Goal: Book appointment/travel/reservation

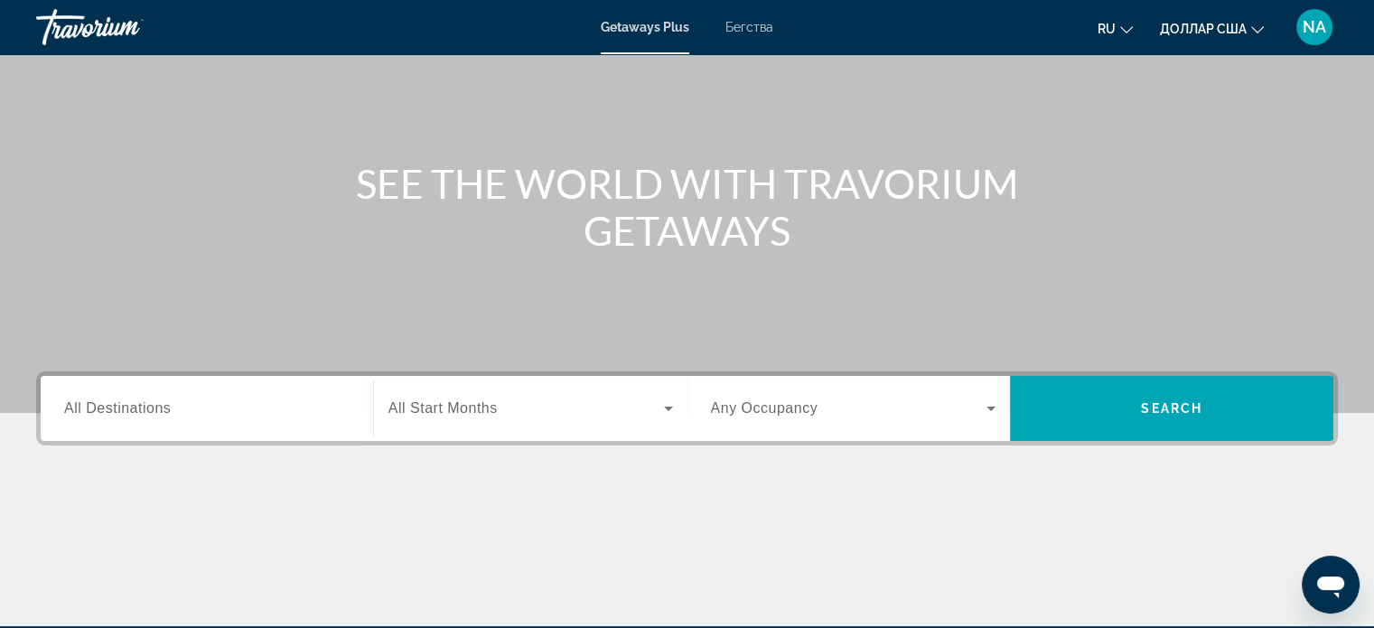
scroll to position [130, 0]
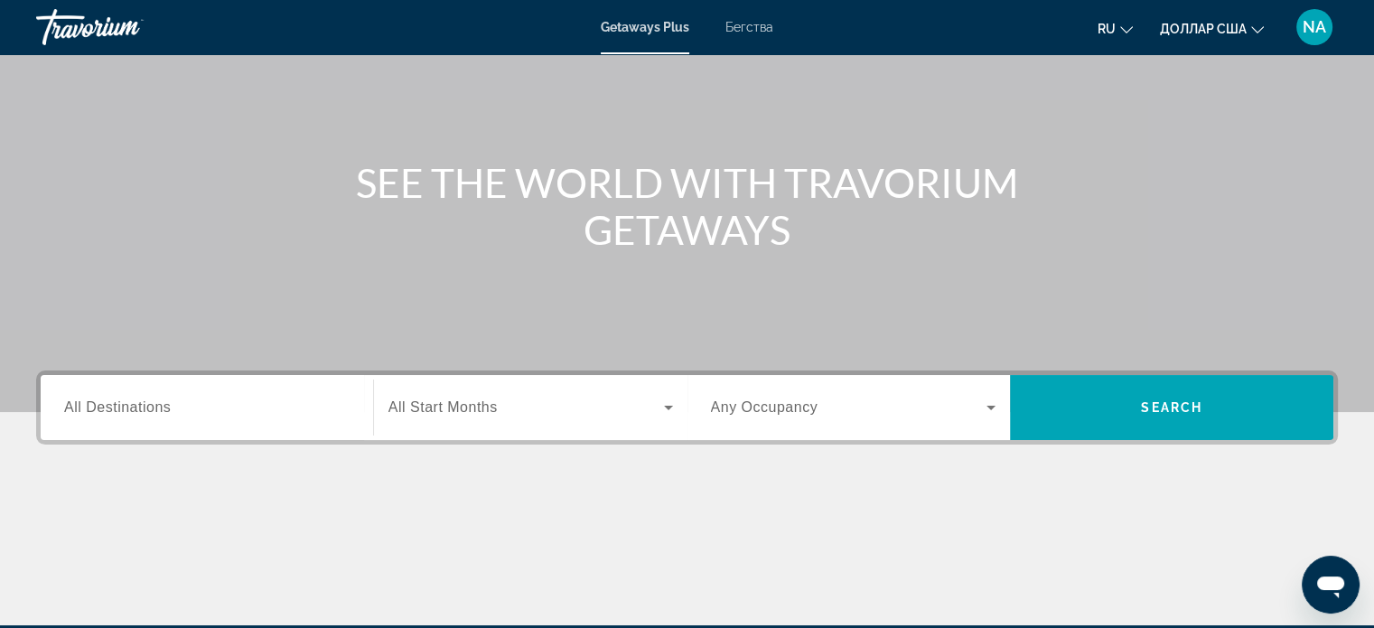
click at [237, 389] on div "Виджет поиска" at bounding box center [207, 408] width 286 height 52
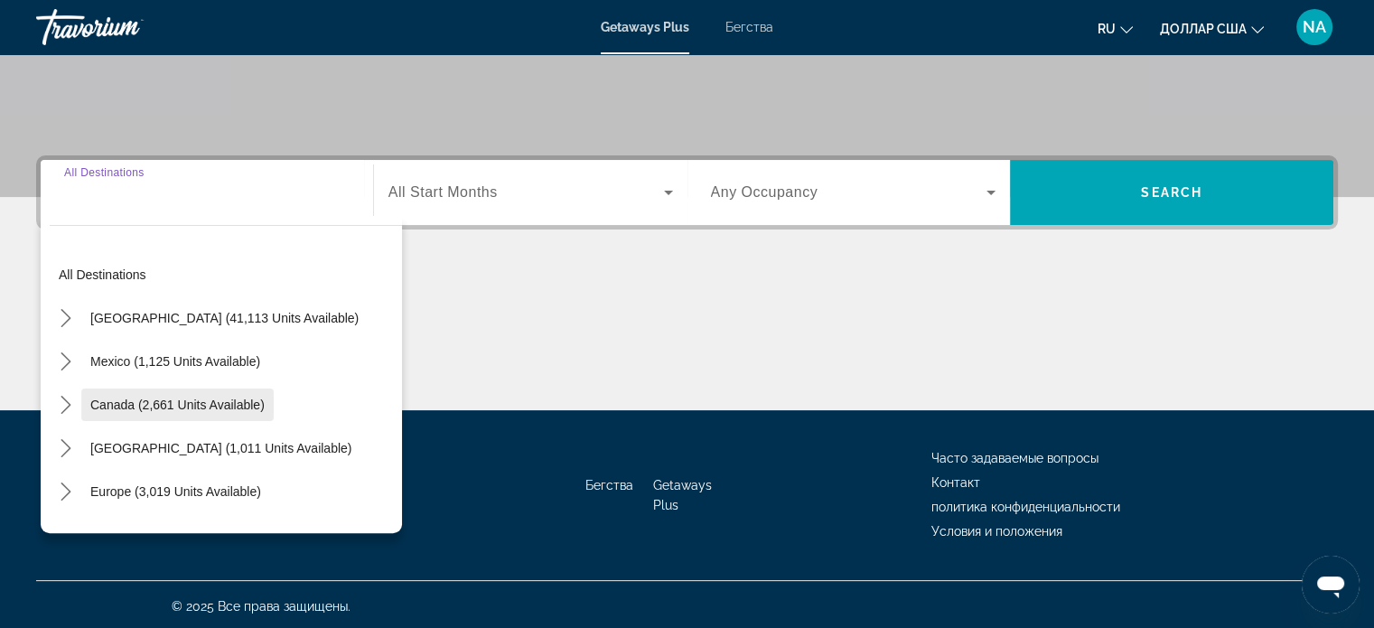
scroll to position [348, 0]
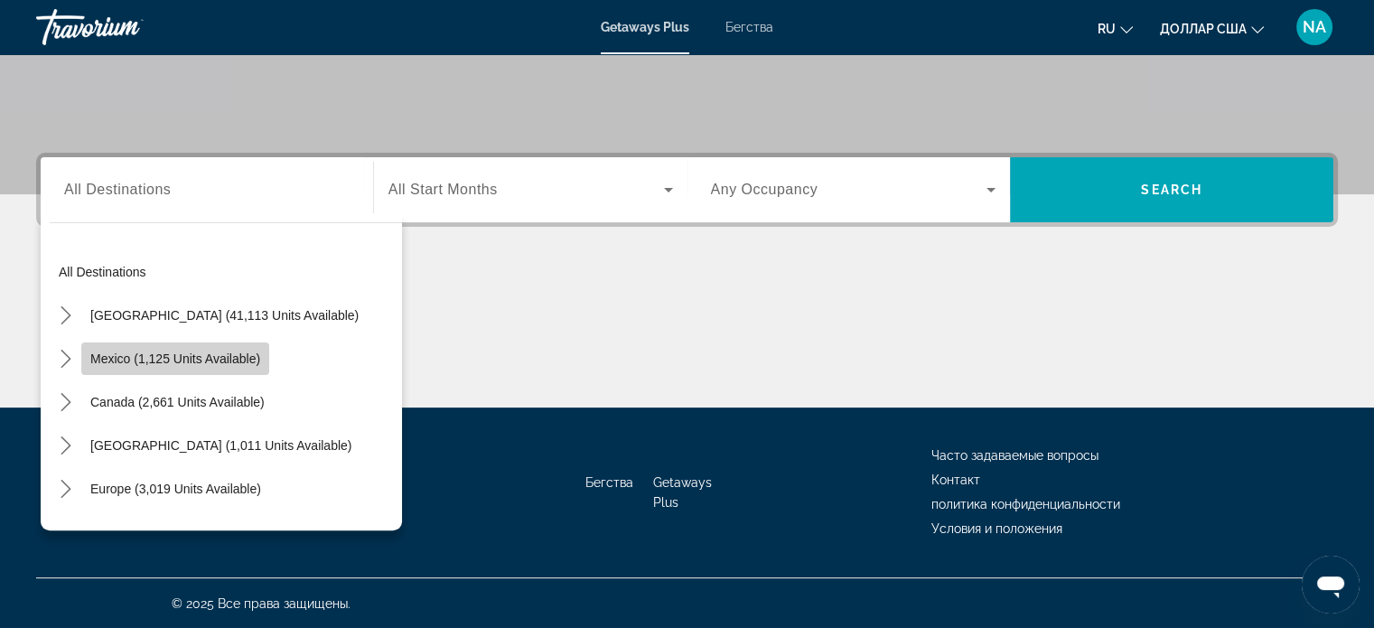
click at [88, 354] on span "Select destination: Mexico (1,125 units available)" at bounding box center [175, 358] width 188 height 43
type input "**********"
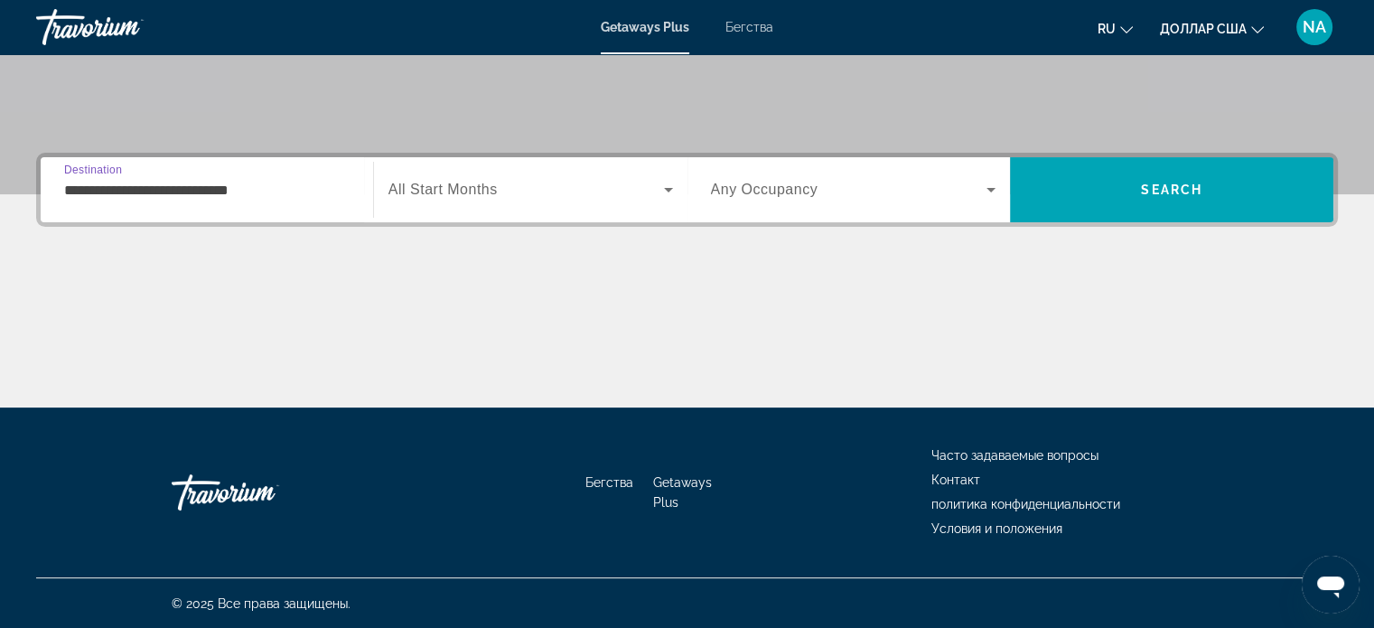
click at [666, 190] on icon "Виджет поиска" at bounding box center [668, 190] width 9 height 5
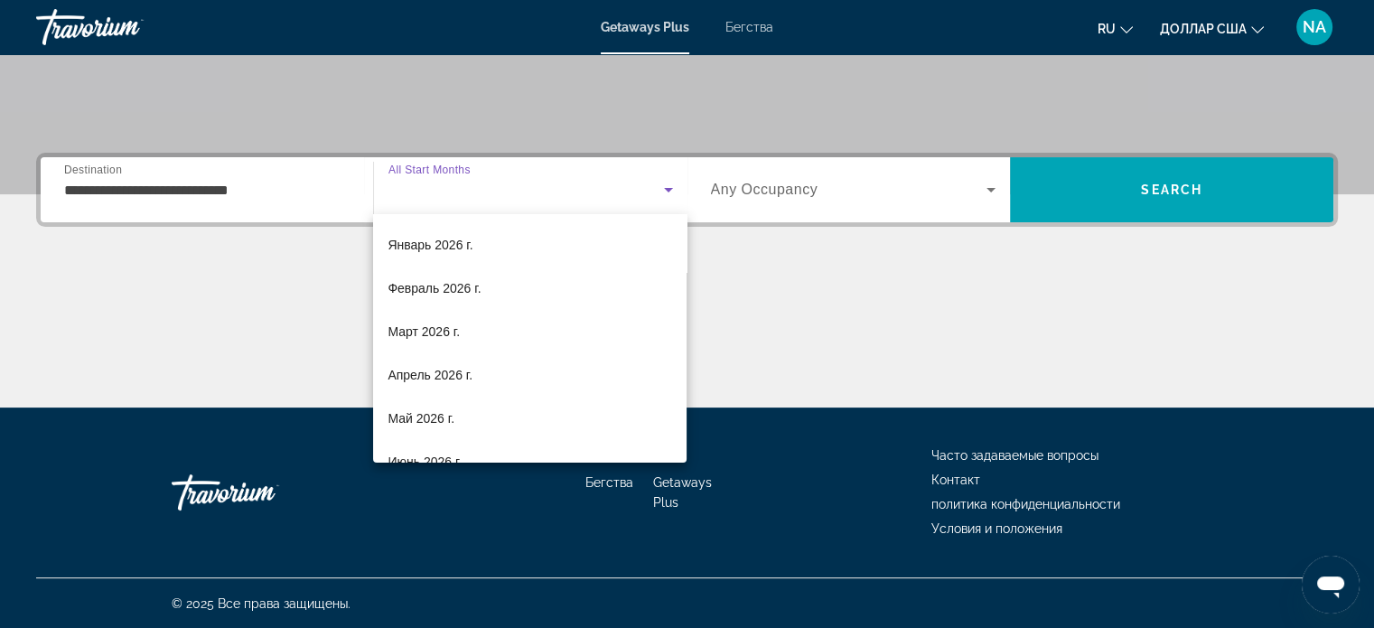
scroll to position [170, 0]
click at [547, 380] on mat-option "Апрель 2026 г." at bounding box center [530, 376] width 314 height 43
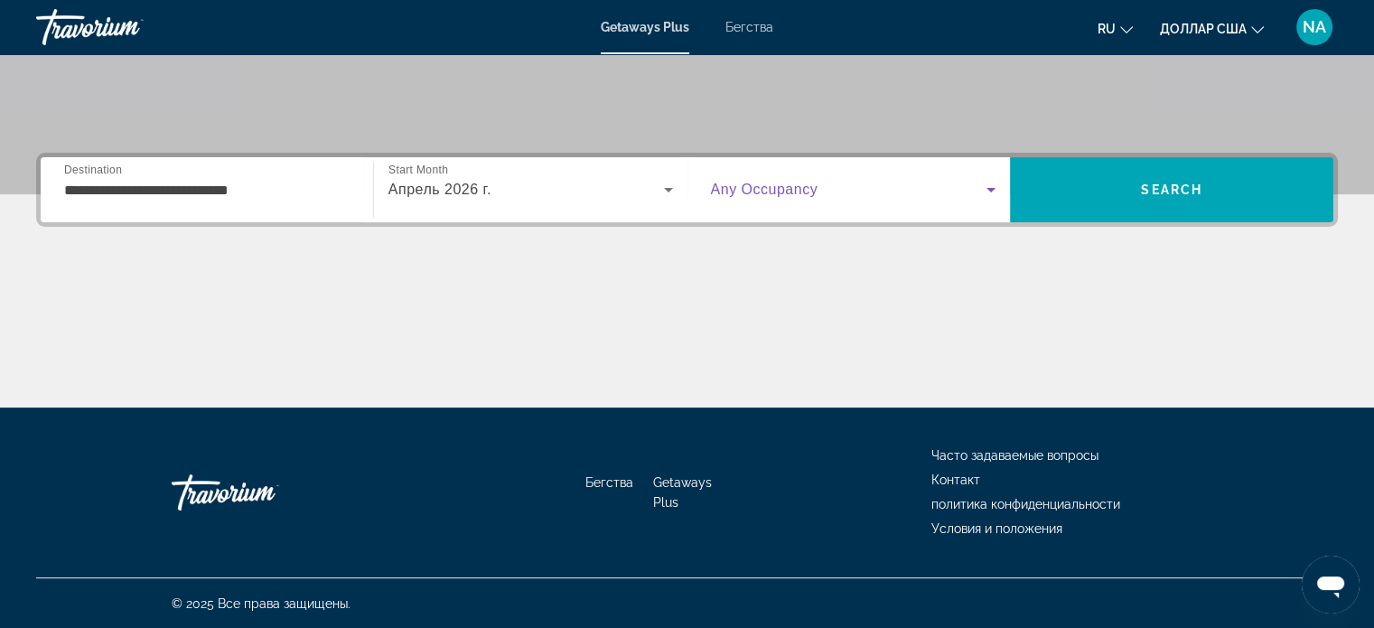
click at [990, 191] on icon "Виджет поиска" at bounding box center [991, 190] width 22 height 22
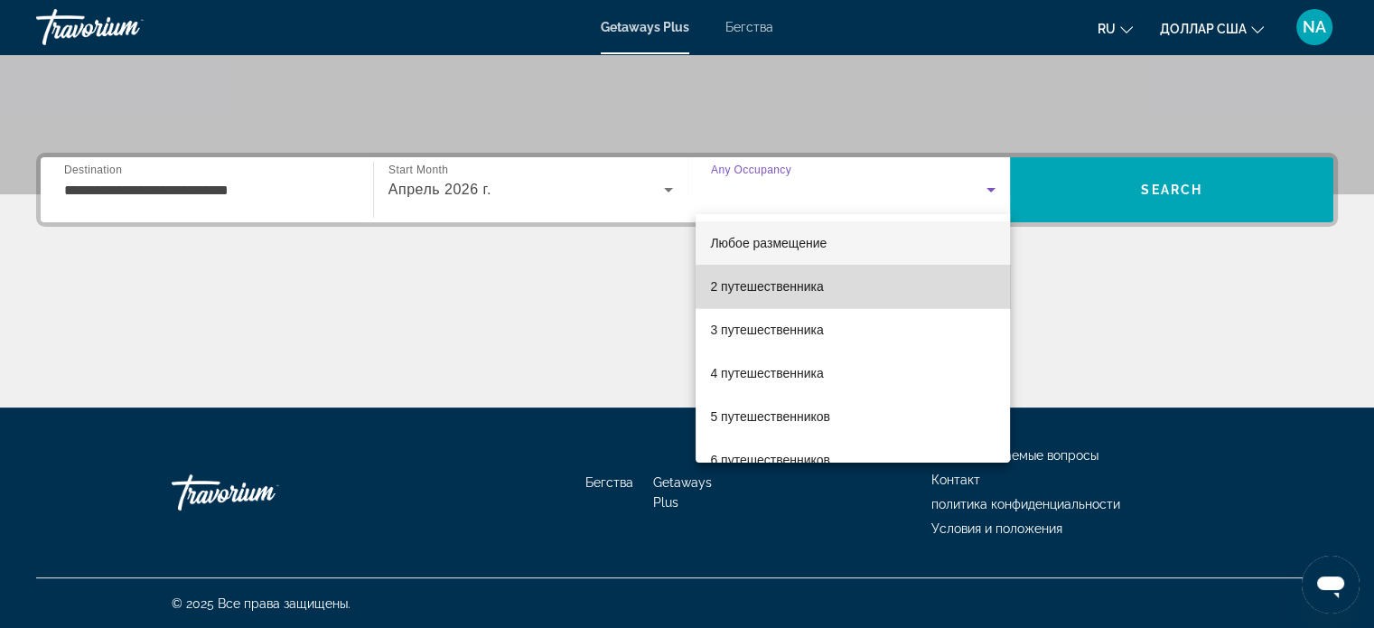
click at [886, 293] on mat-option "2 путешественника" at bounding box center [853, 286] width 314 height 43
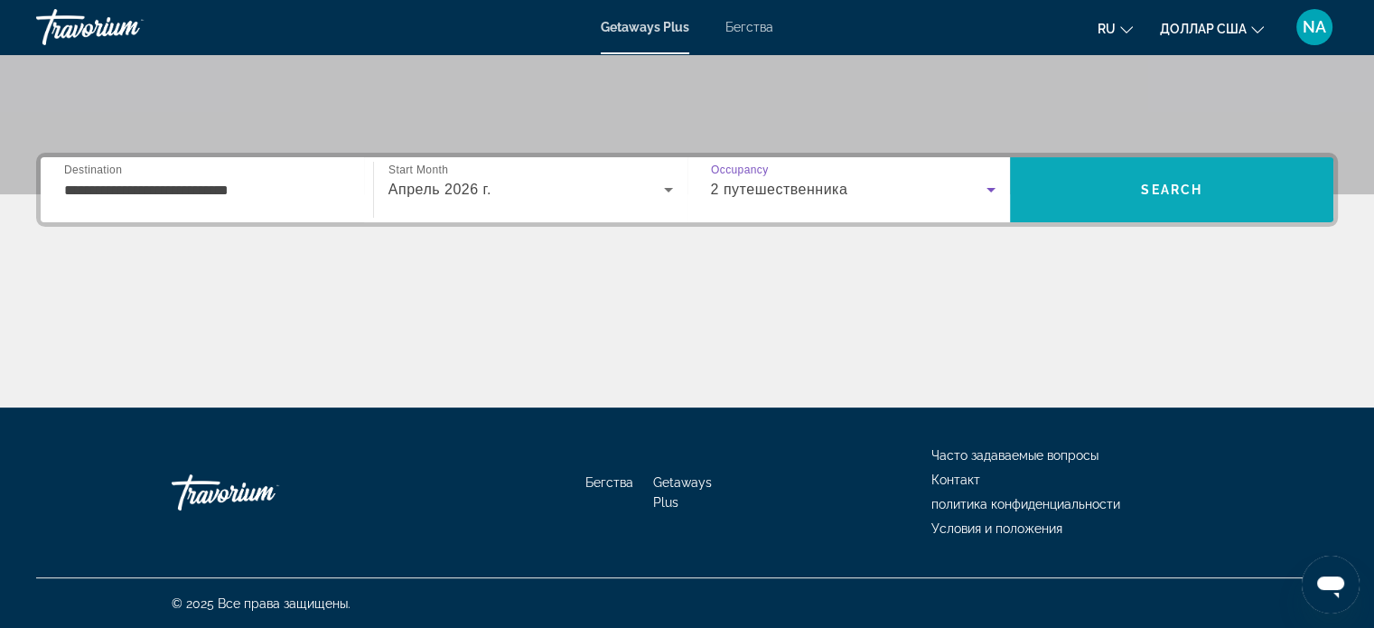
click at [1063, 171] on span "Поиск" at bounding box center [1172, 189] width 324 height 43
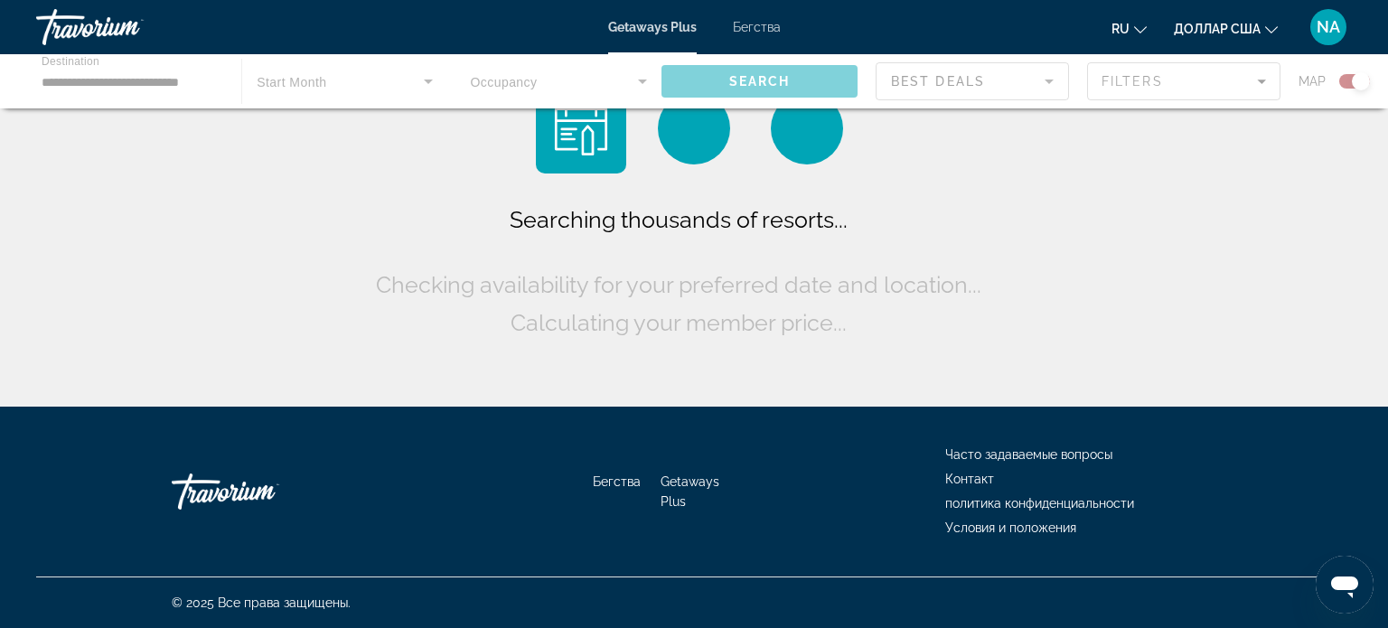
click at [1063, 171] on div "Searching thousands of resorts... Checking availability for your preferred date…" at bounding box center [694, 208] width 1388 height 416
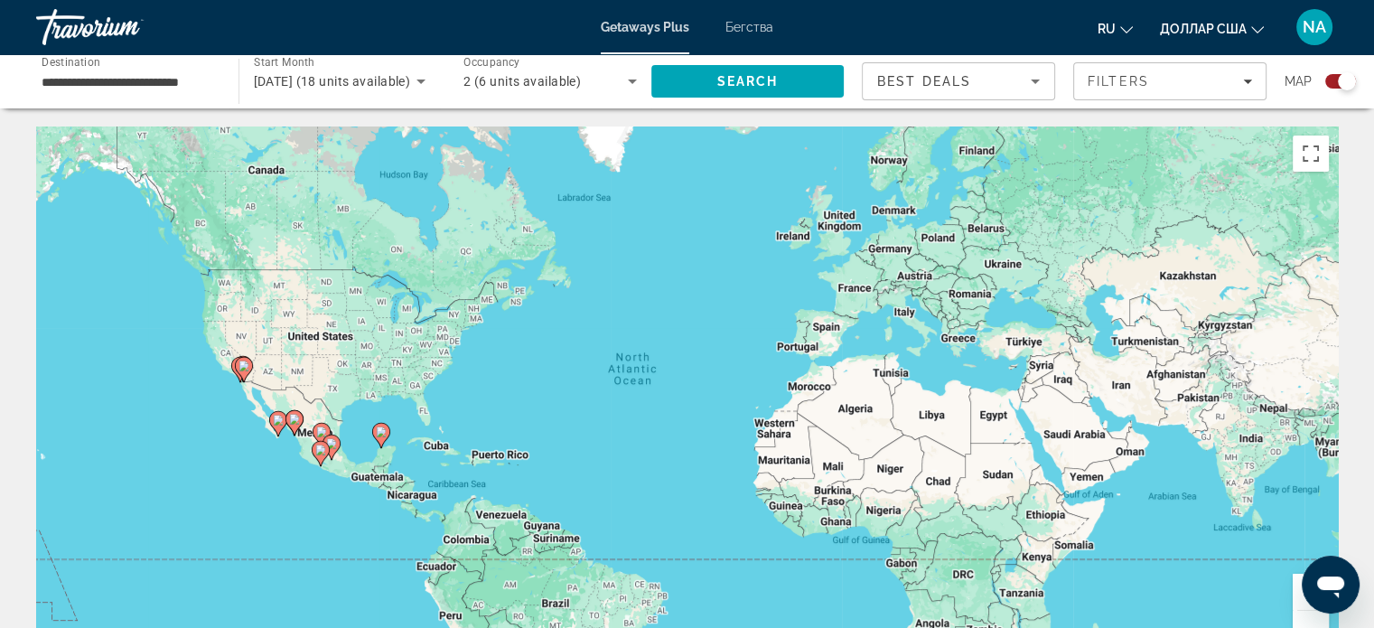
click at [380, 434] on image "Основное содержание" at bounding box center [381, 432] width 11 height 11
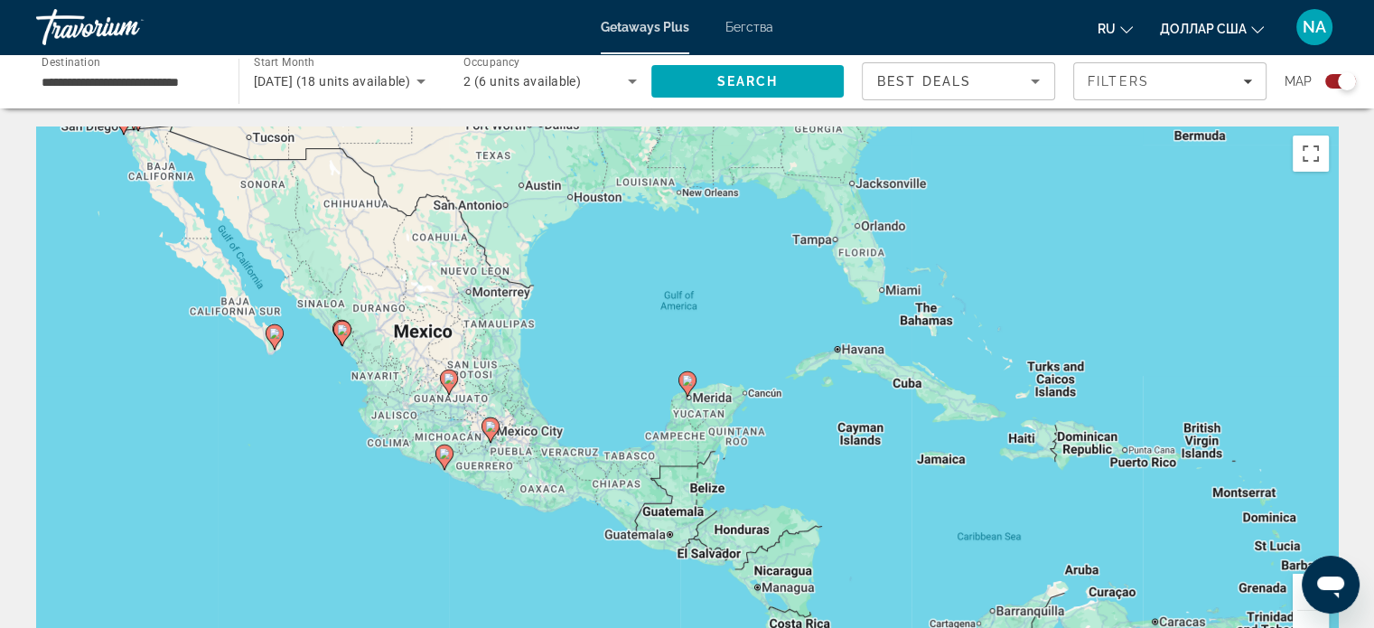
click at [272, 336] on image "Основное содержание" at bounding box center [274, 333] width 11 height 11
type input "**********"
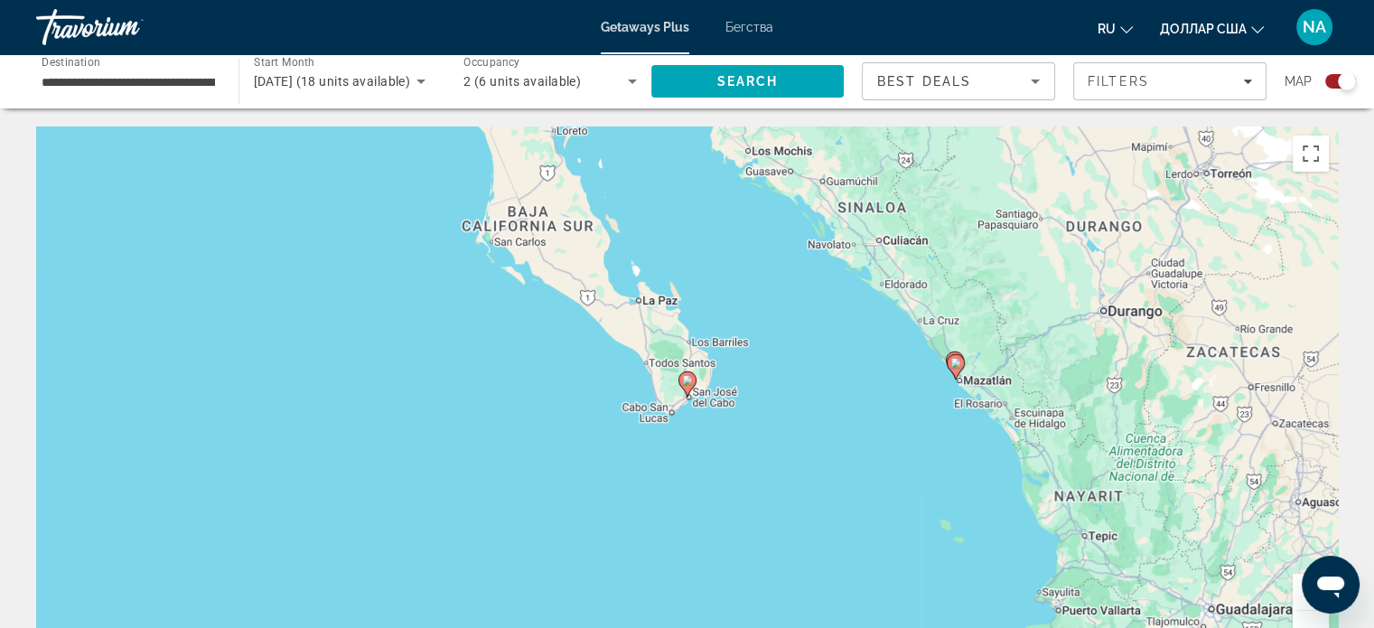
click at [689, 384] on image "Основное содержание" at bounding box center [687, 380] width 11 height 11
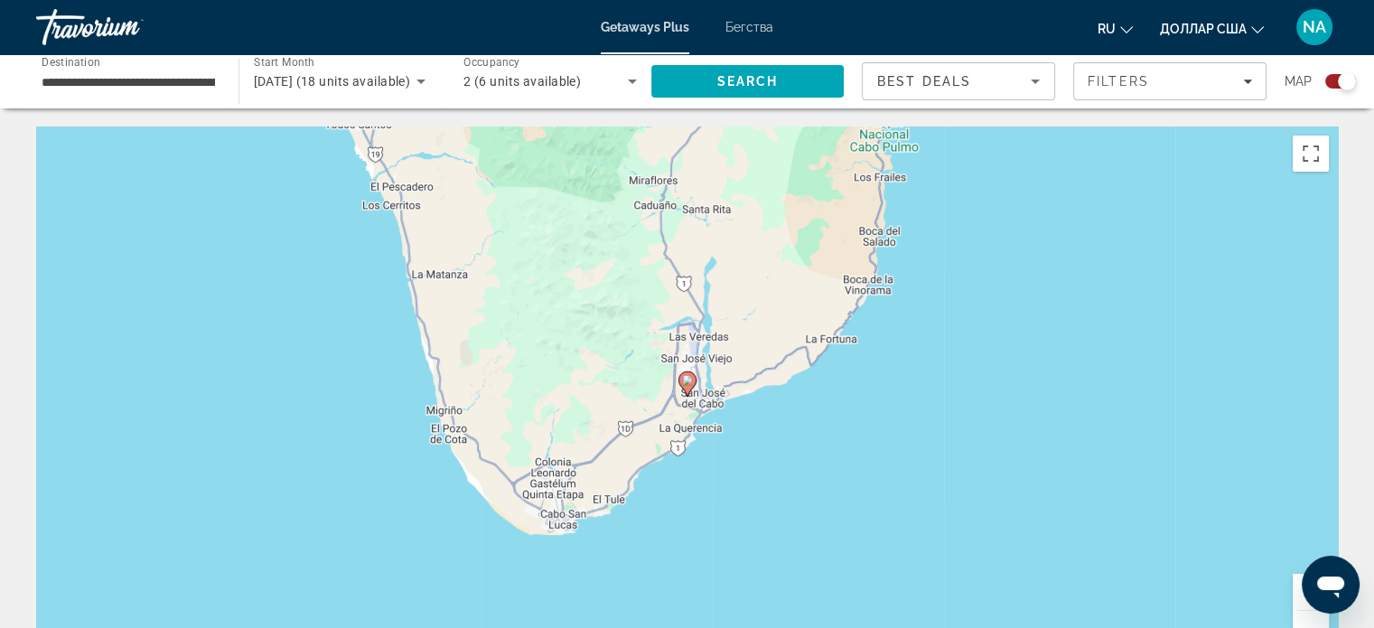
click at [689, 384] on image "Основное содержание" at bounding box center [687, 380] width 11 height 11
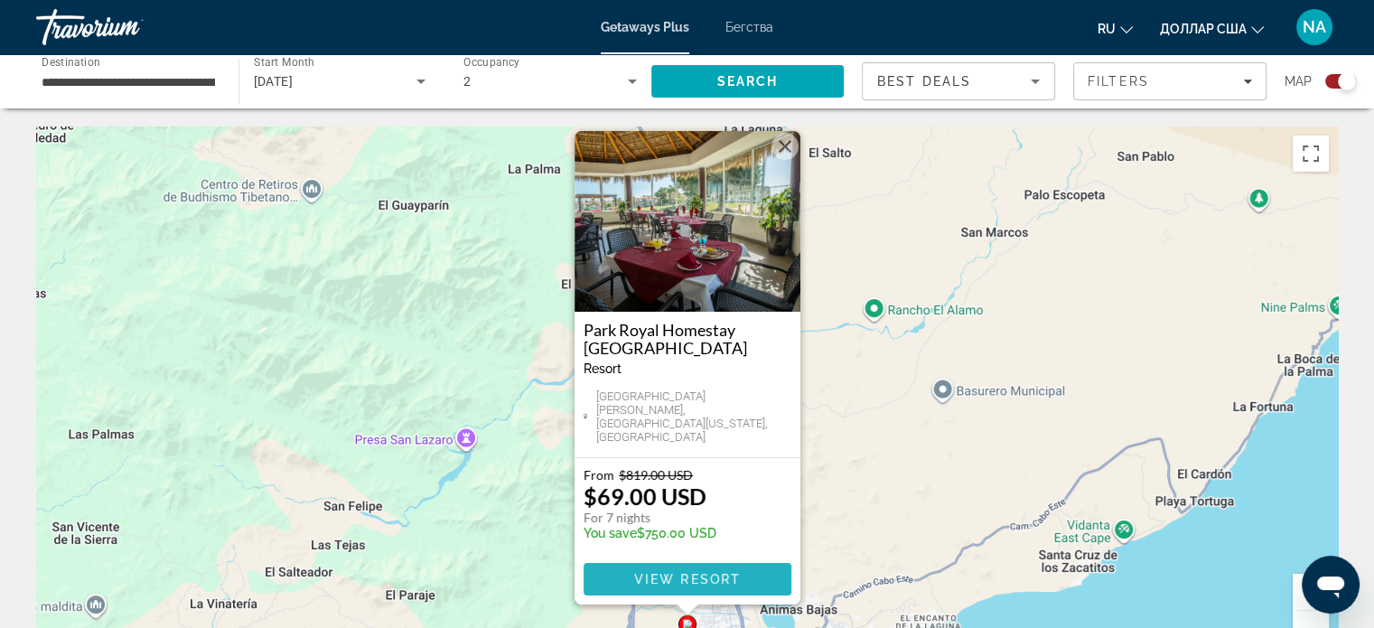
click at [663, 587] on span "Основное содержание" at bounding box center [688, 579] width 208 height 43
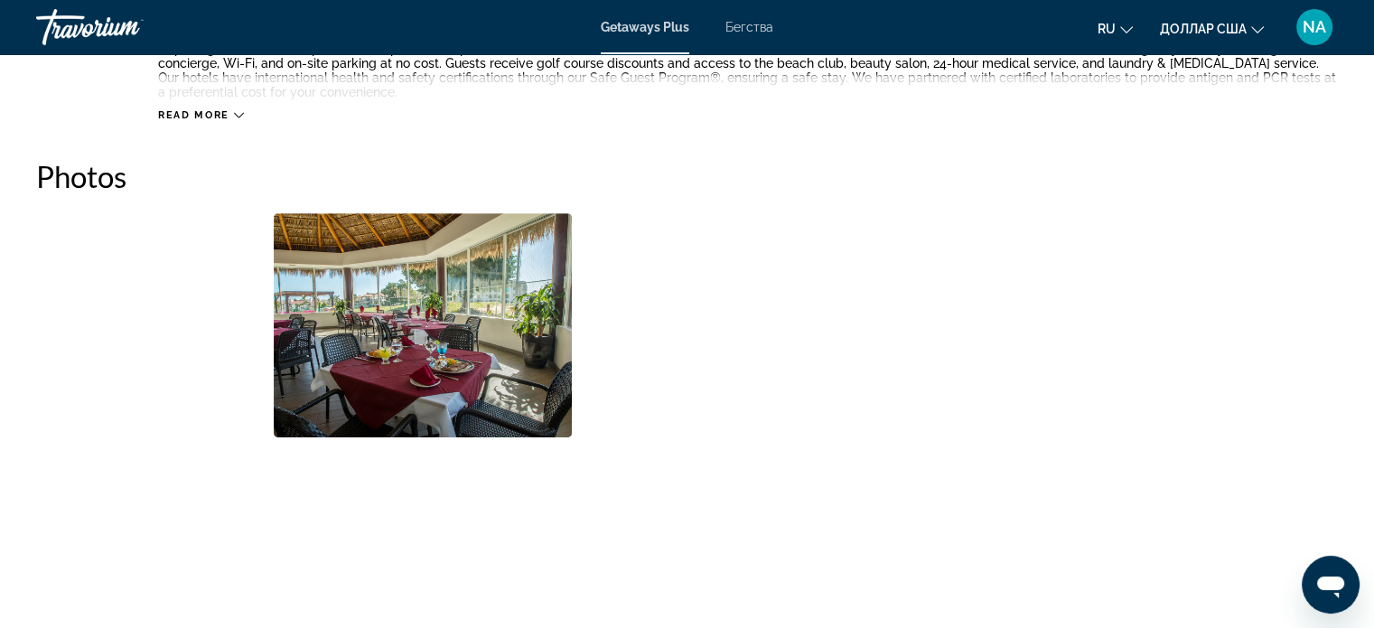
scroll to position [819, 0]
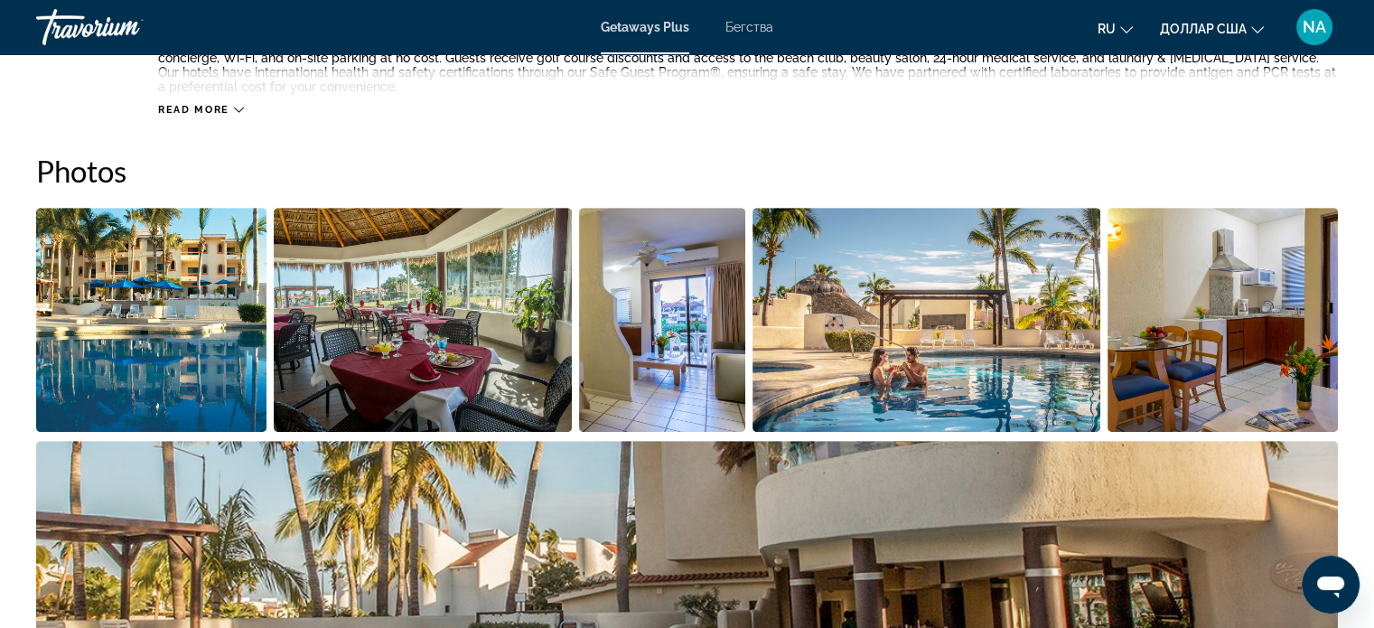
drag, startPoint x: 217, startPoint y: 346, endPoint x: 208, endPoint y: 256, distance: 90.8
drag, startPoint x: 208, startPoint y: 256, endPoint x: 119, endPoint y: 372, distance: 146.4
click at [119, 372] on img "Open full-screen image slider" at bounding box center [151, 320] width 230 height 224
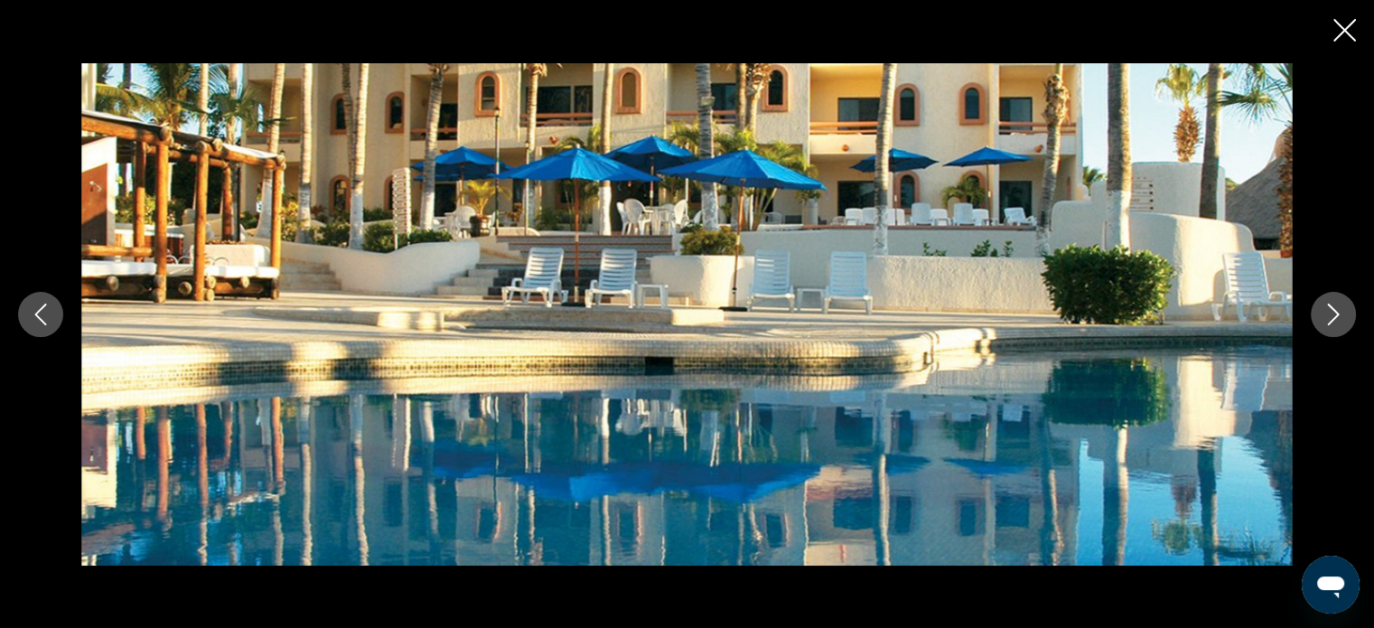
click at [1329, 318] on icon "Next image" at bounding box center [1334, 315] width 22 height 22
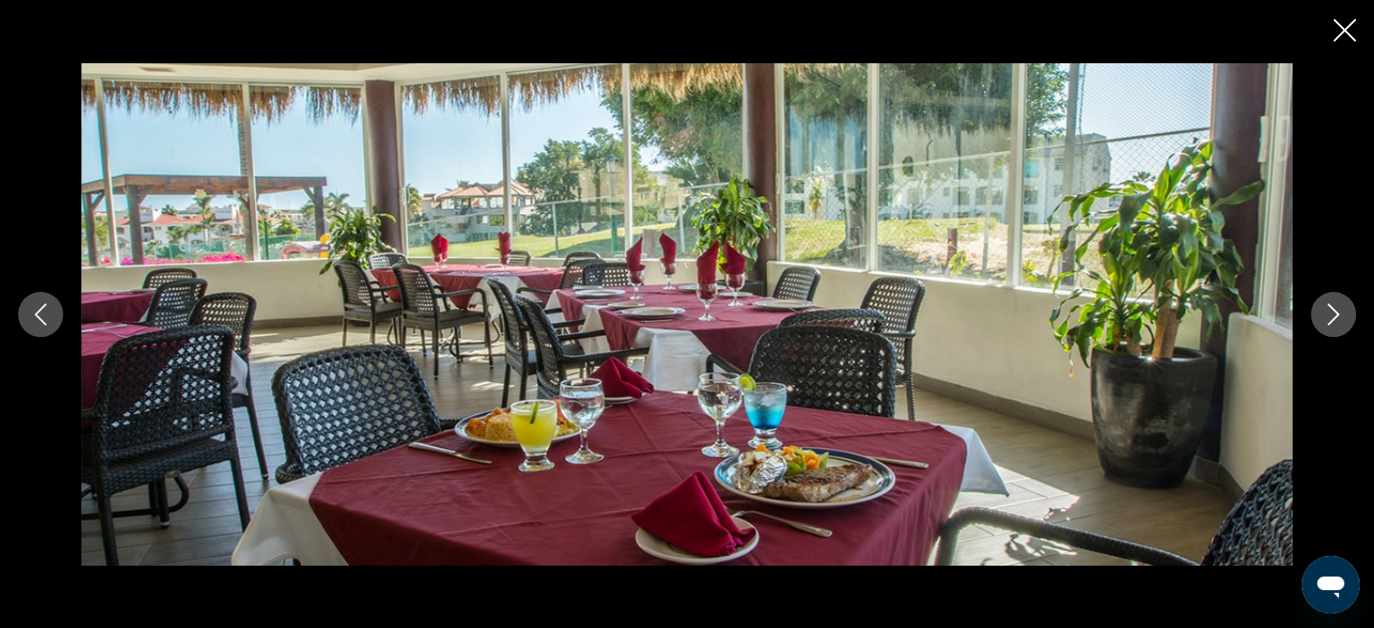
click at [1329, 318] on icon "Next image" at bounding box center [1334, 315] width 22 height 22
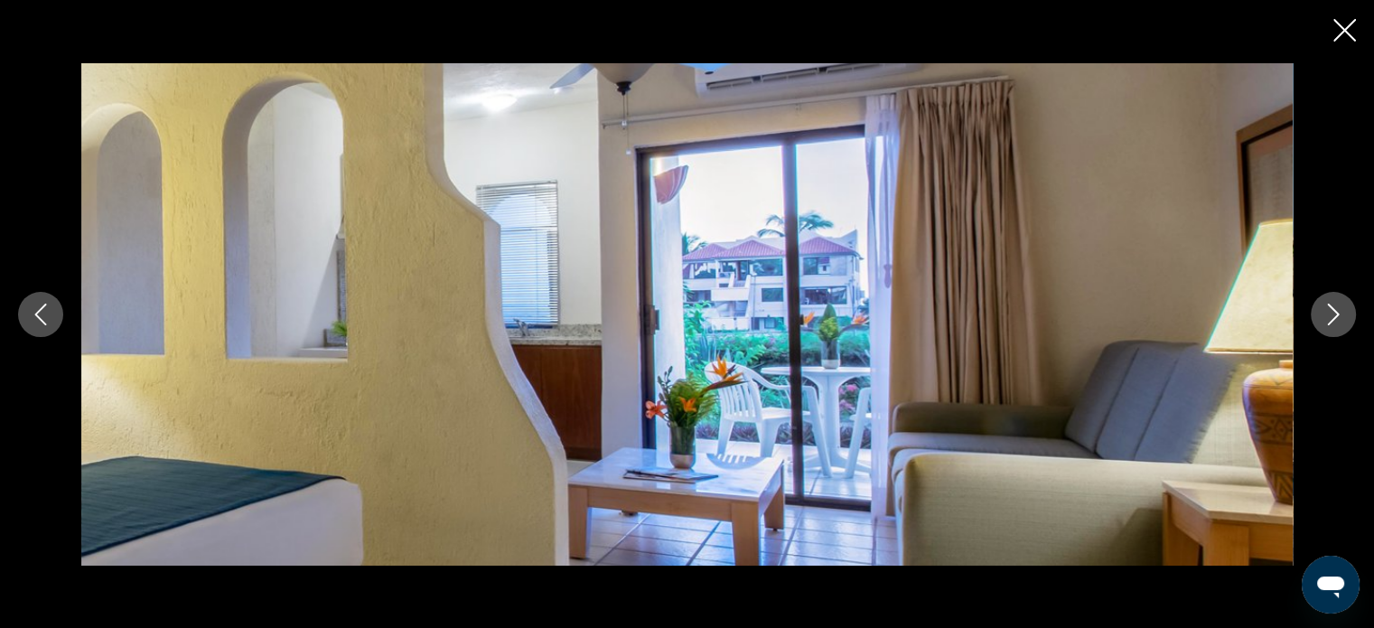
click at [1329, 318] on icon "Next image" at bounding box center [1334, 315] width 22 height 22
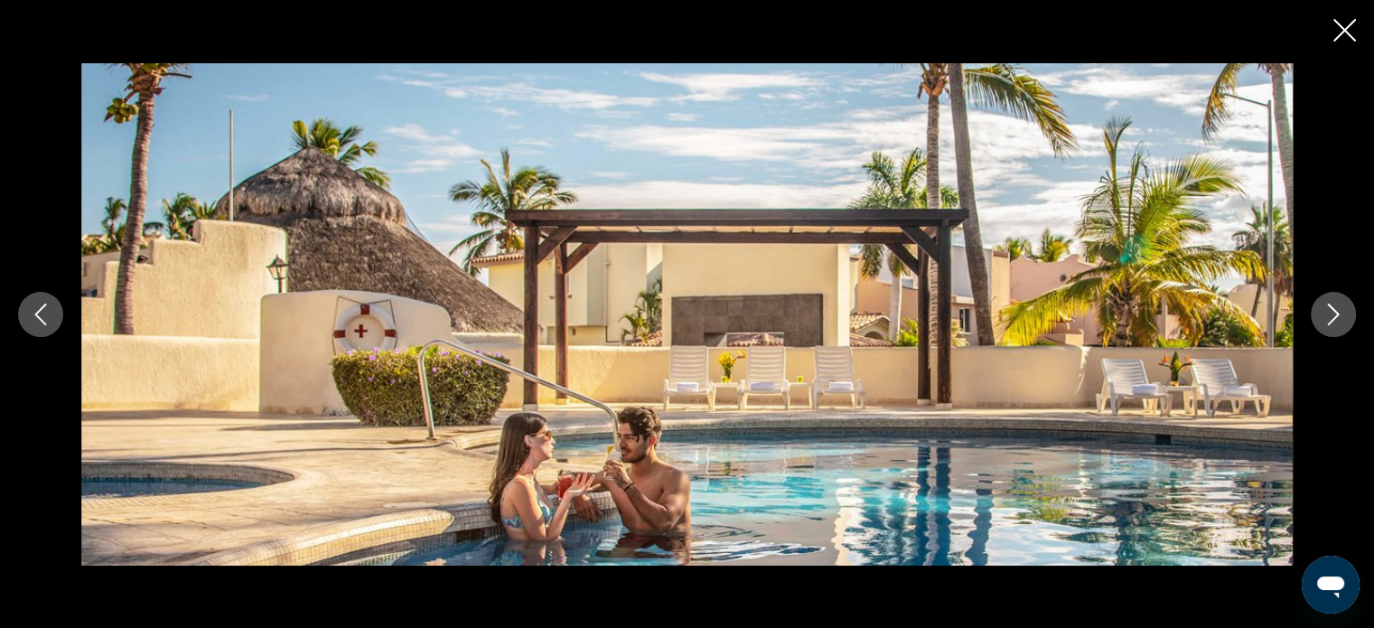
click at [1329, 318] on icon "Next image" at bounding box center [1334, 315] width 22 height 22
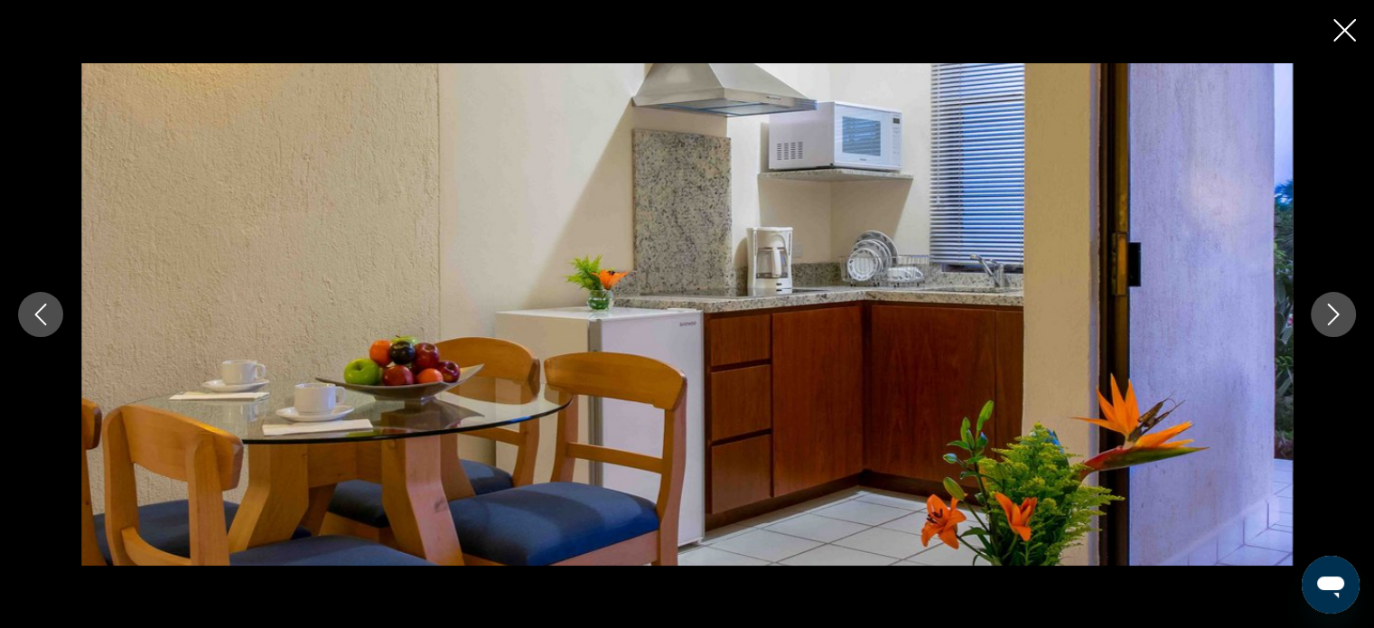
click at [1329, 318] on icon "Next image" at bounding box center [1334, 315] width 22 height 22
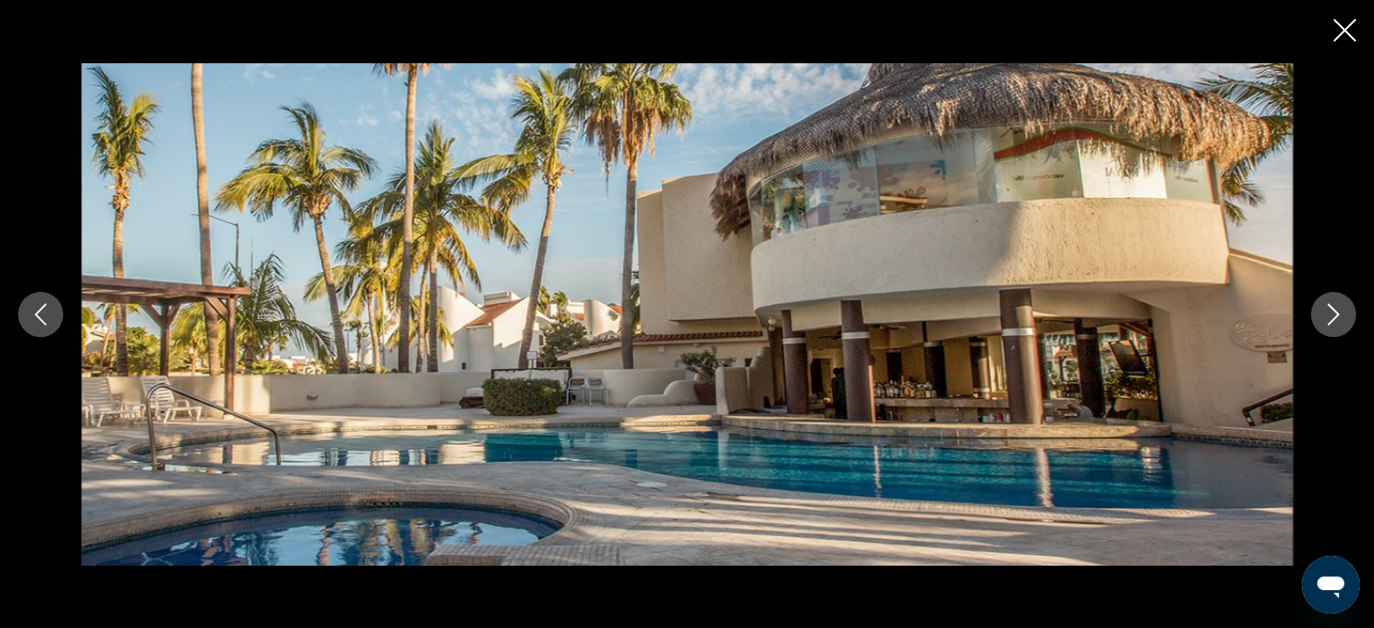
click at [1329, 318] on icon "Next image" at bounding box center [1334, 315] width 22 height 22
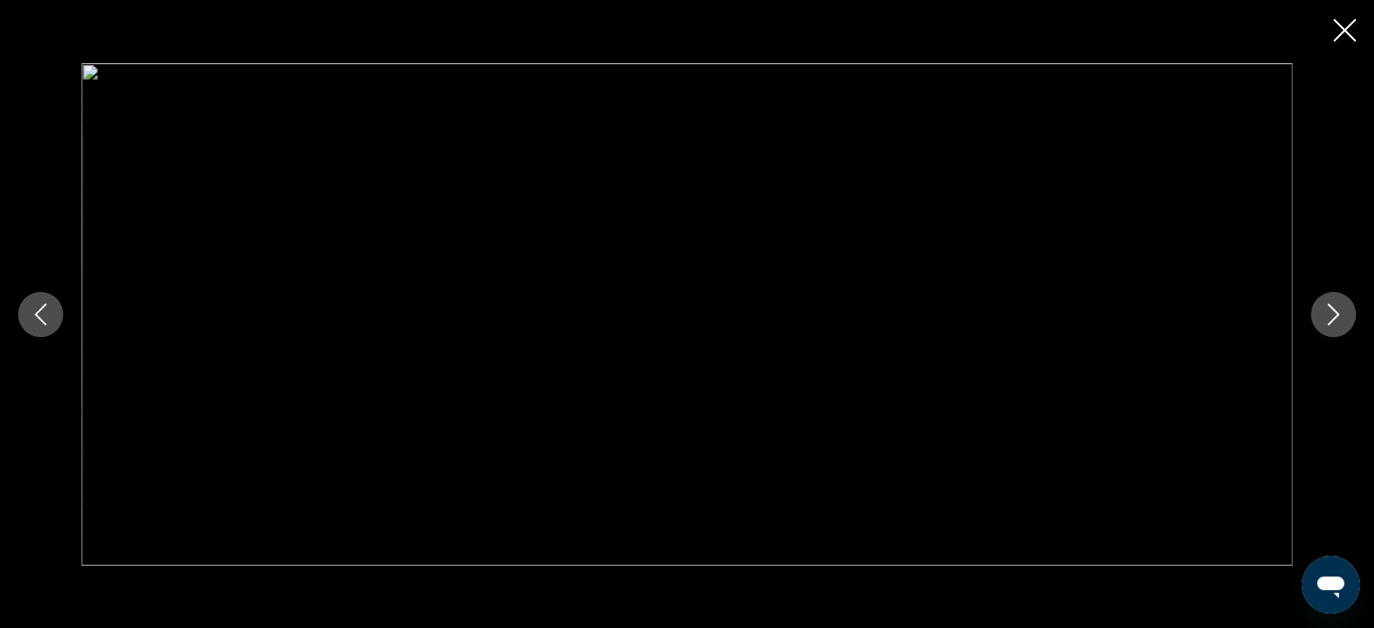
drag, startPoint x: 1327, startPoint y: 320, endPoint x: 1334, endPoint y: 30, distance: 290.2
click at [1334, 30] on div "prev next" at bounding box center [687, 314] width 1374 height 628
click at [1341, 310] on icon "Next image" at bounding box center [1334, 315] width 22 height 22
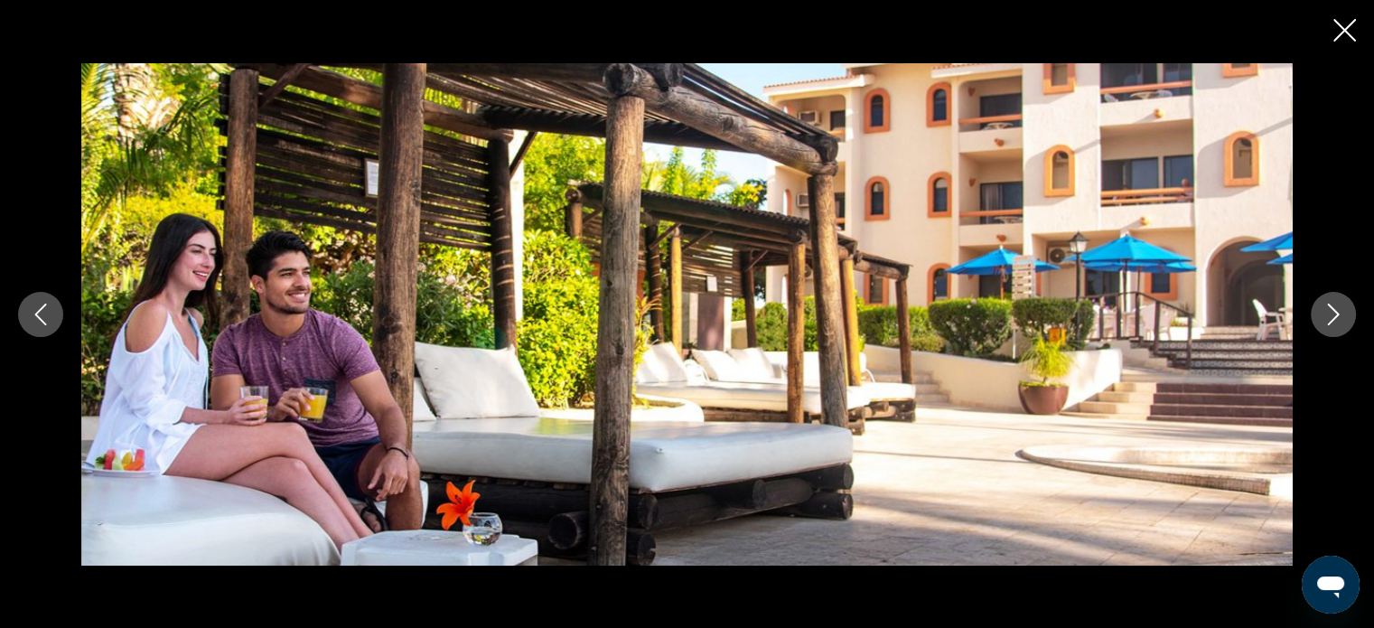
drag, startPoint x: 1341, startPoint y: 310, endPoint x: 1334, endPoint y: 317, distance: 10.2
click at [1334, 317] on icon "Next image" at bounding box center [1334, 315] width 22 height 22
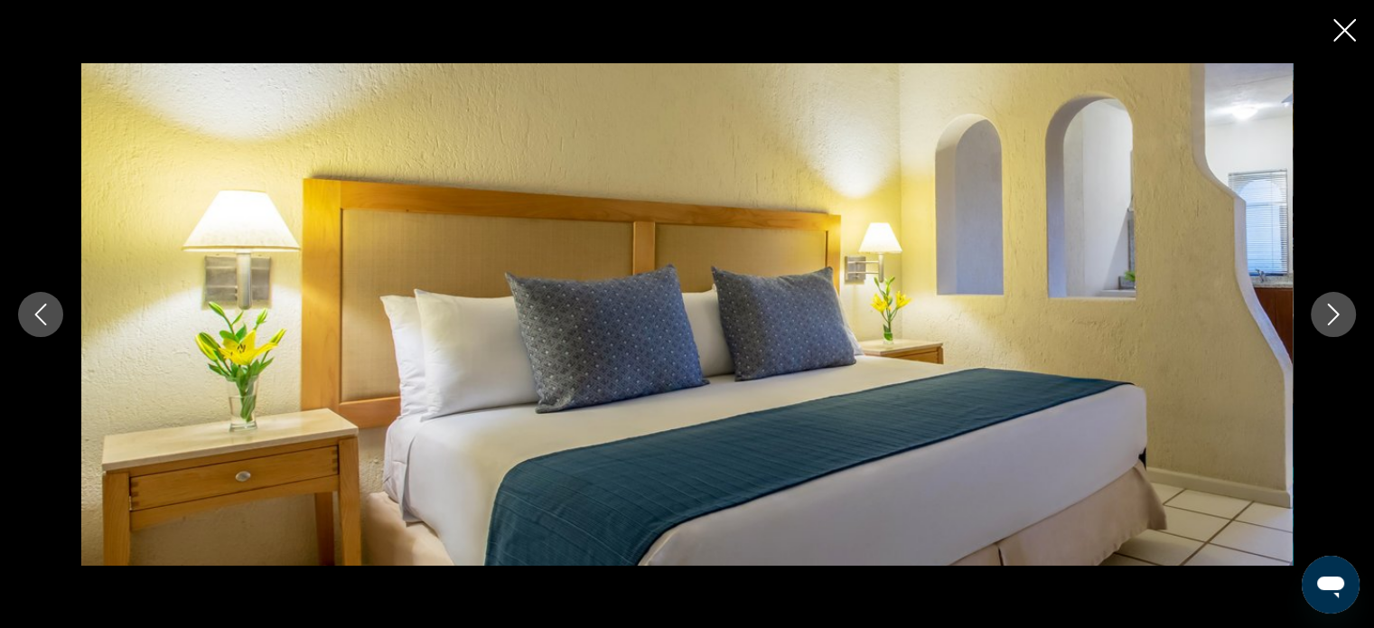
click at [1329, 313] on icon "Next image" at bounding box center [1334, 315] width 22 height 22
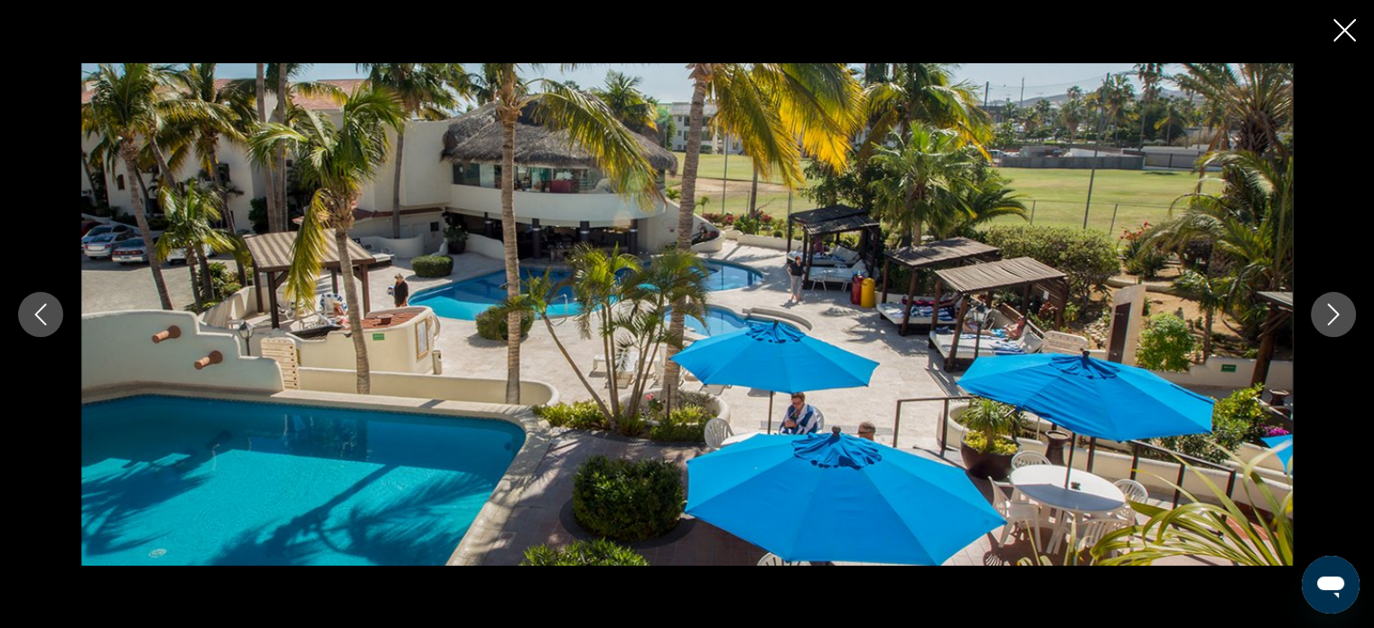
drag, startPoint x: 1326, startPoint y: 310, endPoint x: 1341, endPoint y: 314, distance: 16.0
click at [1341, 314] on icon "Next image" at bounding box center [1334, 315] width 22 height 22
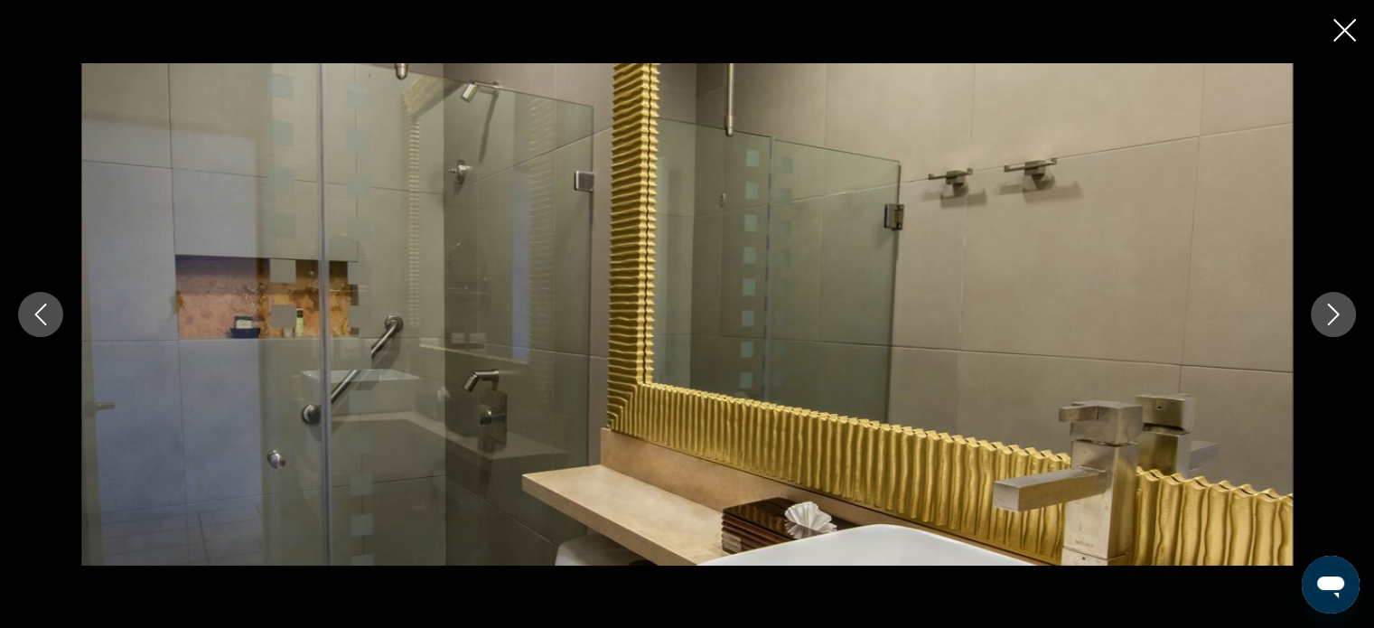
drag, startPoint x: 1337, startPoint y: 317, endPoint x: 1344, endPoint y: 324, distance: 9.6
drag, startPoint x: 1344, startPoint y: 324, endPoint x: 1319, endPoint y: 428, distance: 106.7
click at [1319, 428] on div "prev next" at bounding box center [687, 314] width 1374 height 502
click at [1330, 305] on icon "Next image" at bounding box center [1334, 315] width 12 height 22
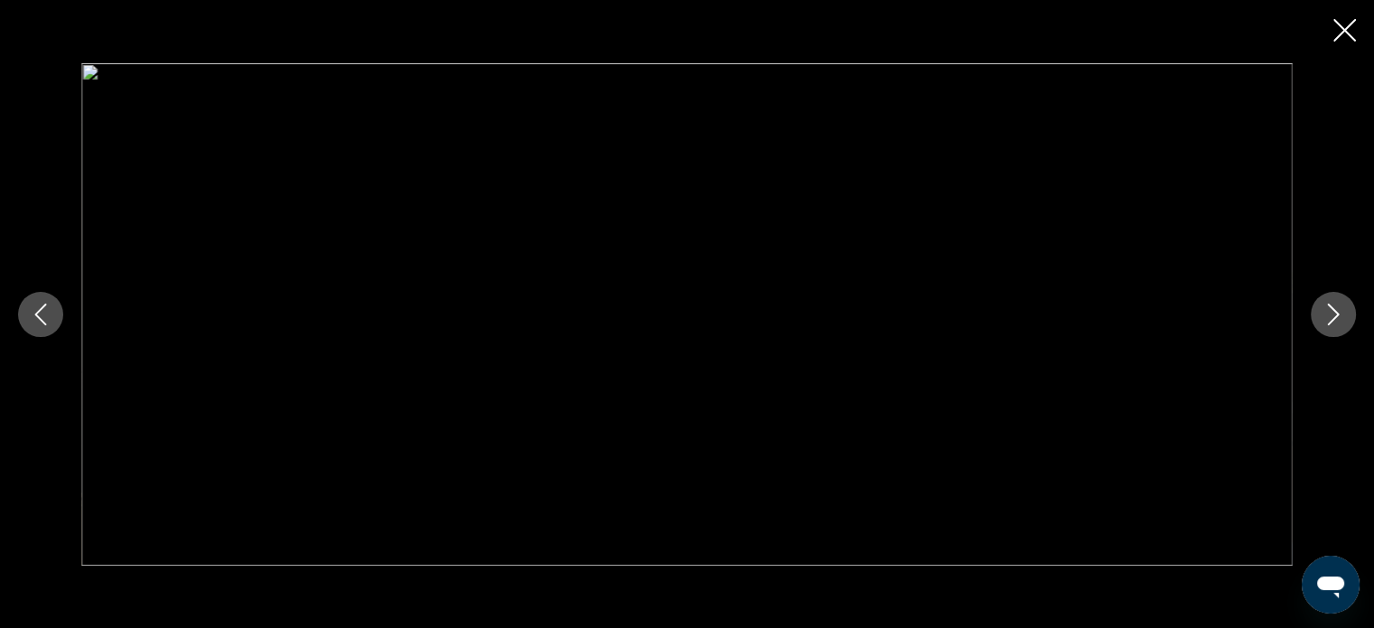
click at [1330, 305] on icon "Next image" at bounding box center [1334, 315] width 12 height 22
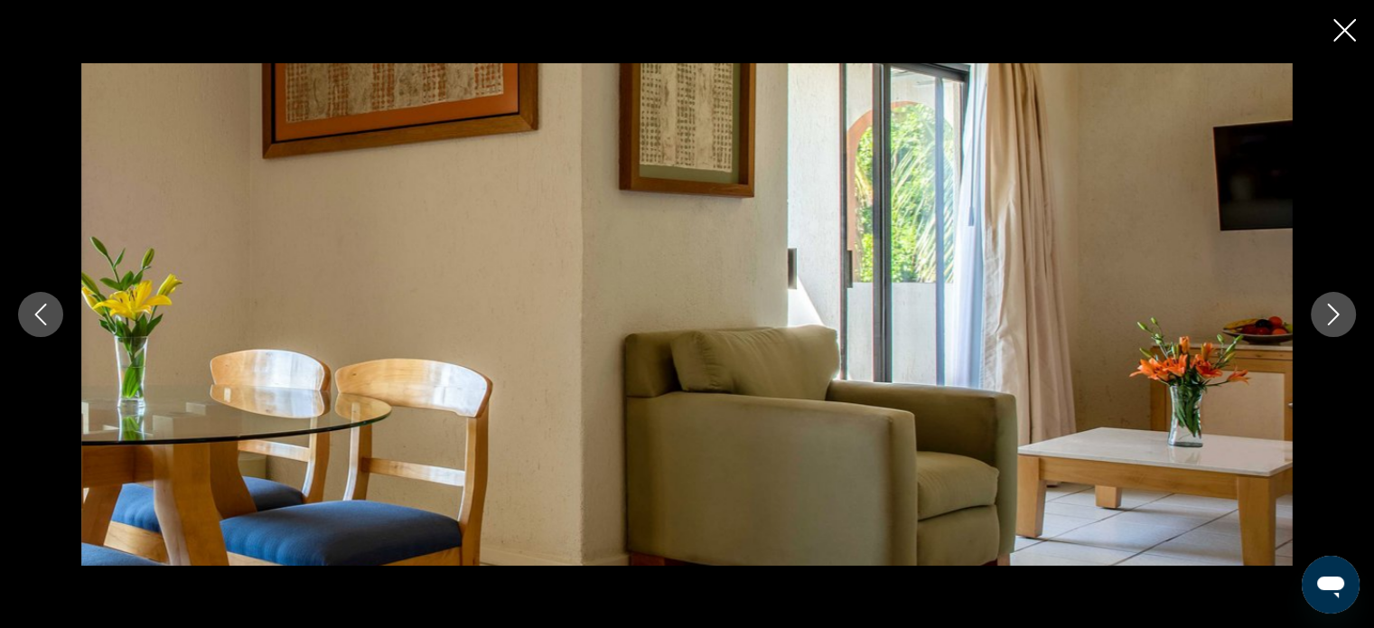
click at [1330, 305] on icon "Next image" at bounding box center [1334, 315] width 12 height 22
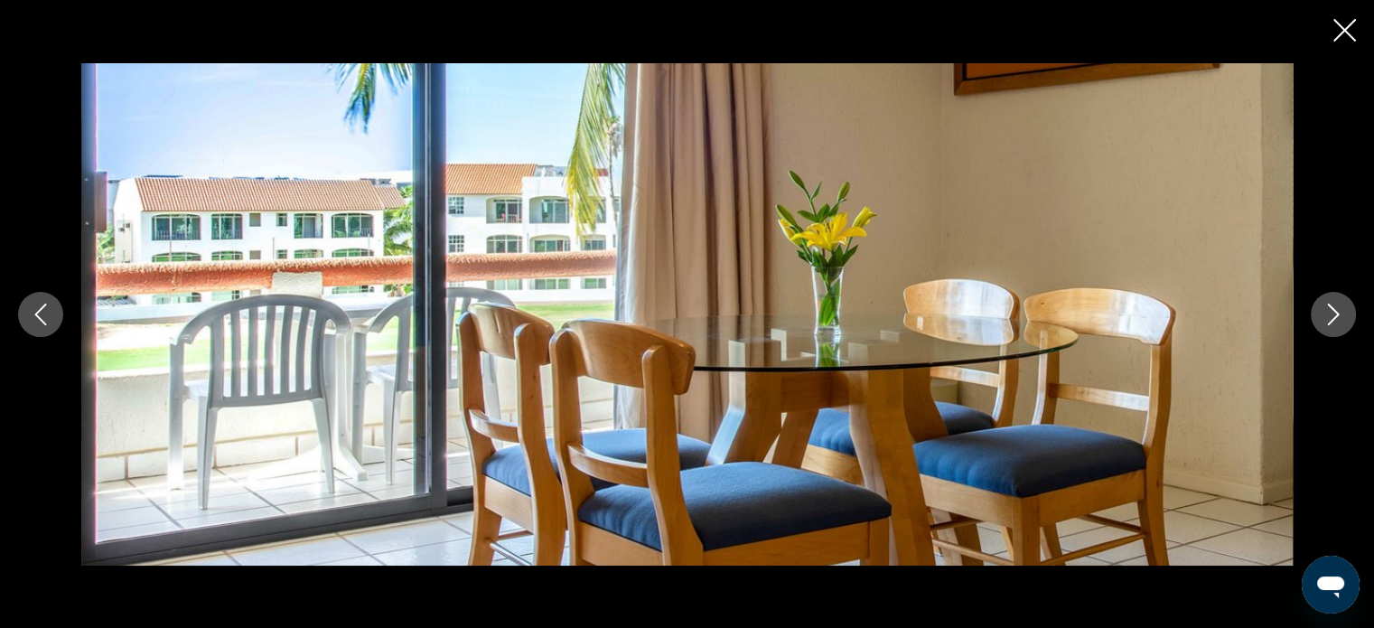
click at [1330, 305] on icon "Next image" at bounding box center [1334, 315] width 12 height 22
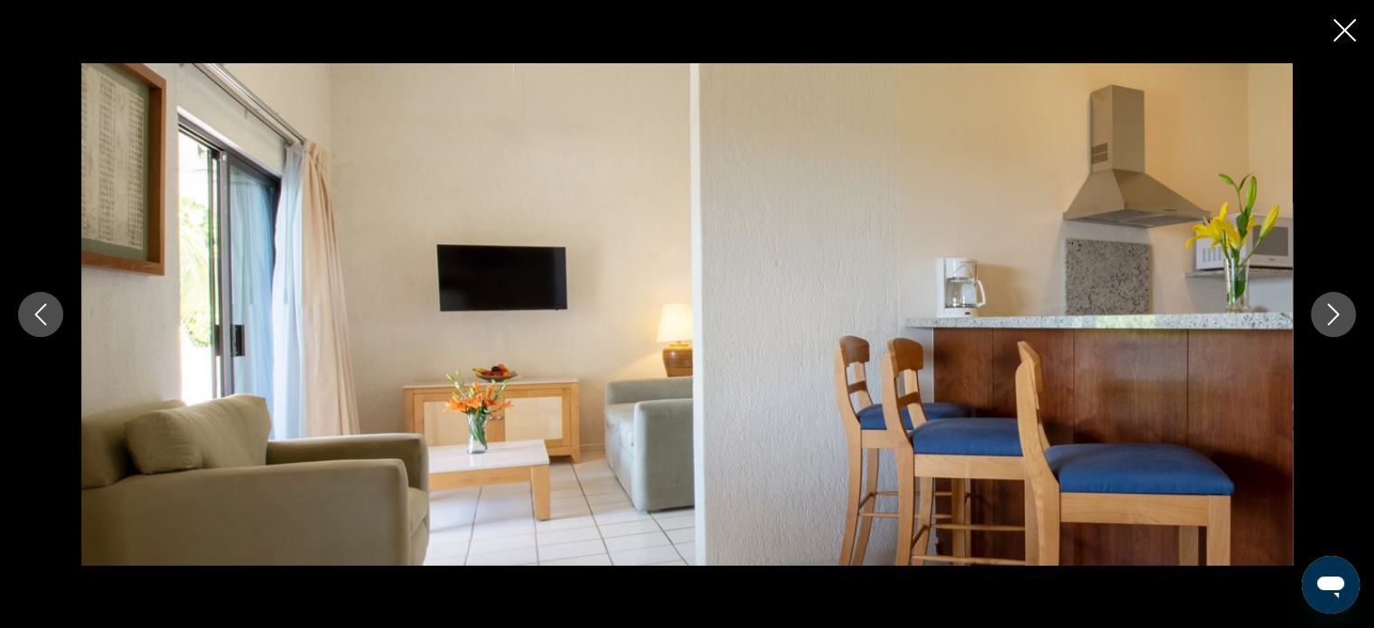
click at [1330, 305] on icon "Next image" at bounding box center [1334, 315] width 12 height 22
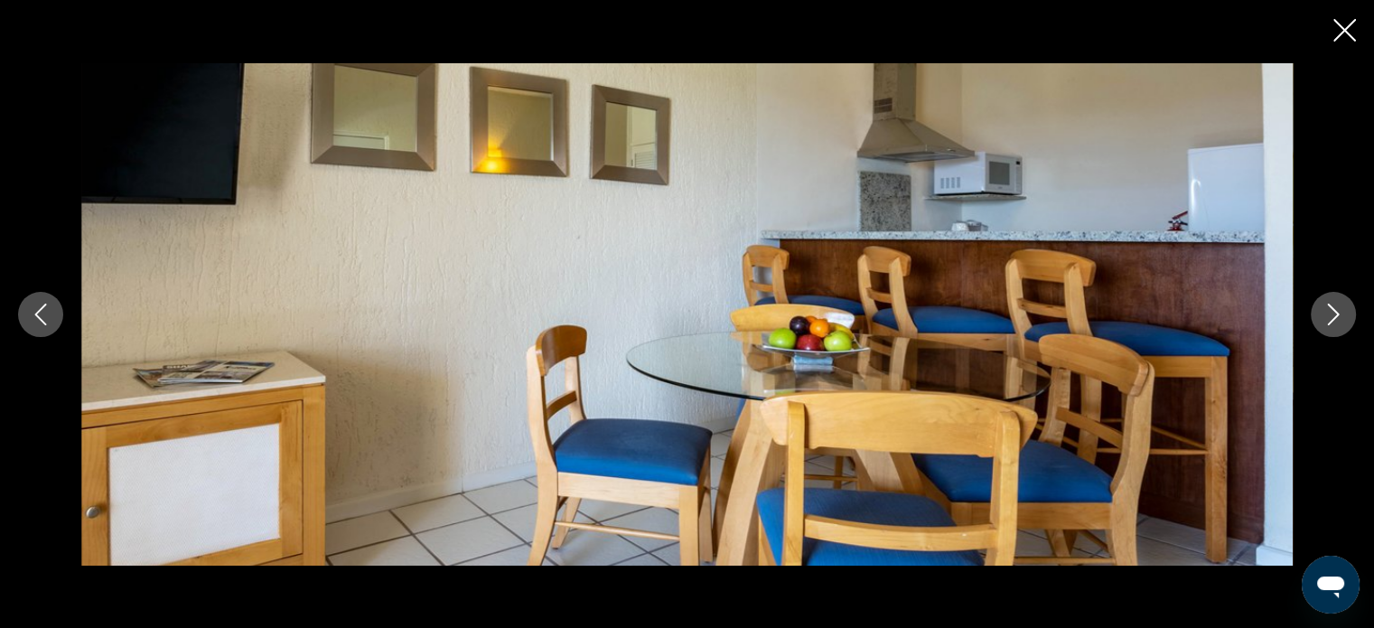
click at [1330, 305] on icon "Next image" at bounding box center [1334, 315] width 12 height 22
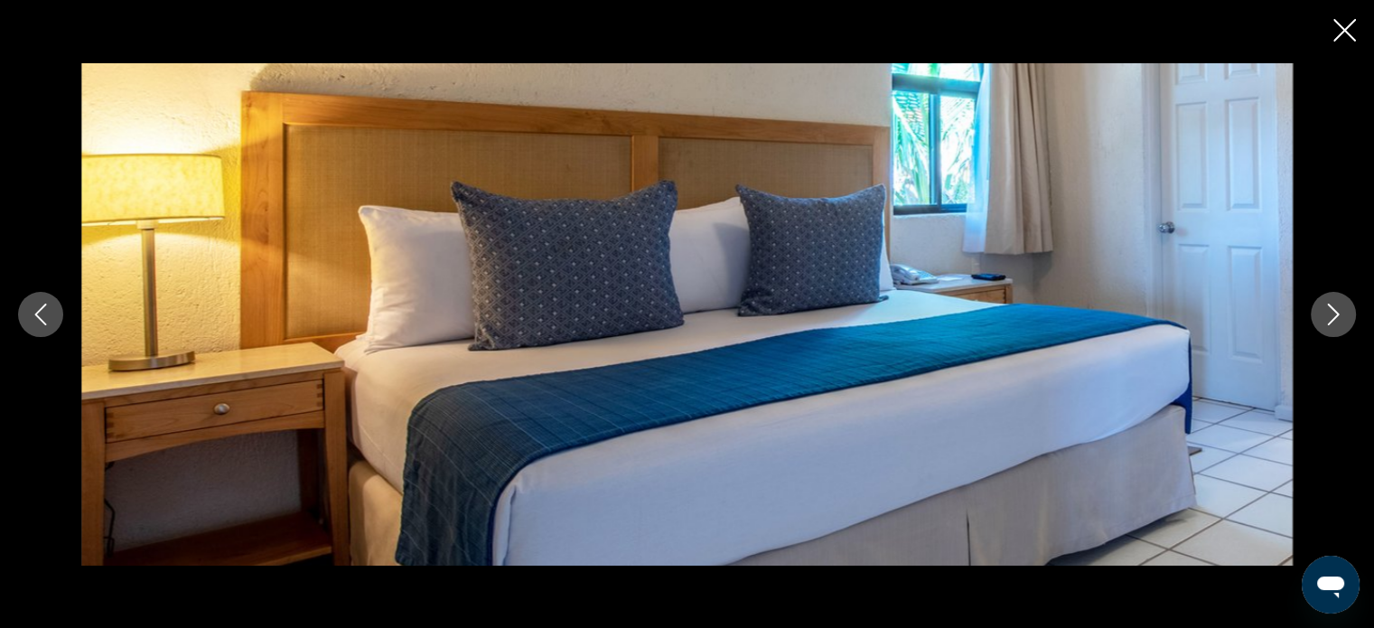
click at [1330, 305] on icon "Next image" at bounding box center [1334, 315] width 12 height 22
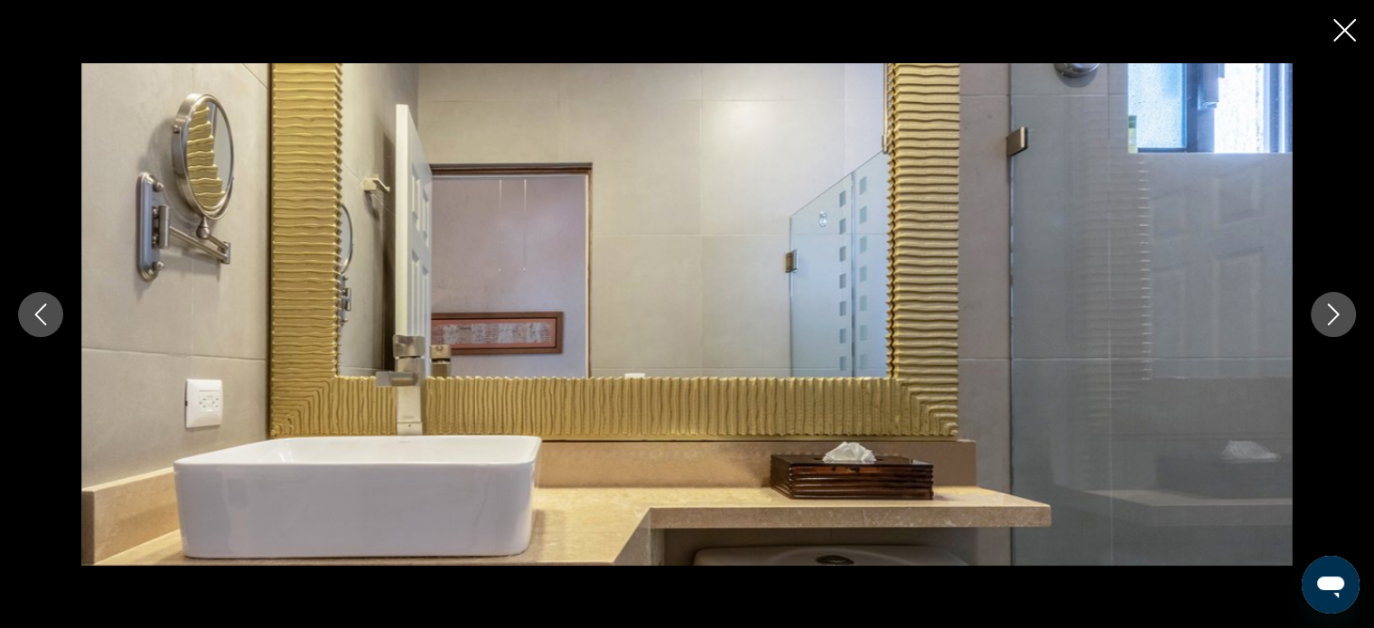
click at [1330, 305] on icon "Next image" at bounding box center [1334, 315] width 12 height 22
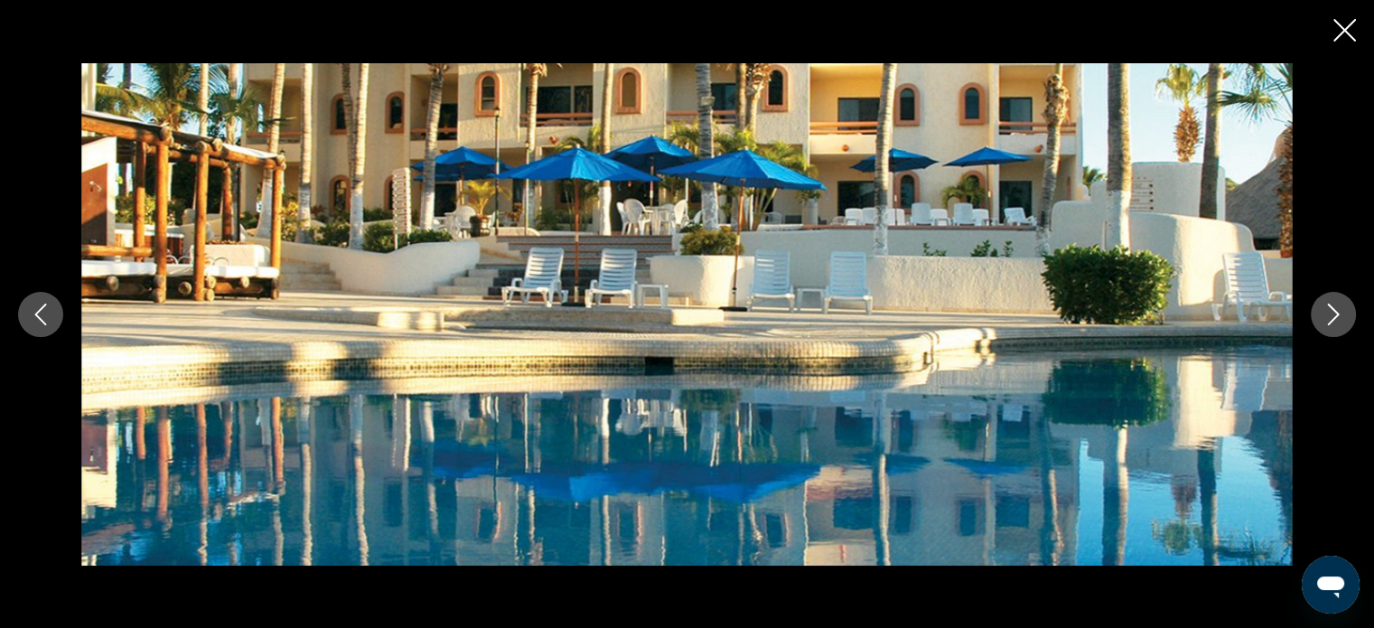
click at [1330, 305] on icon "Next image" at bounding box center [1334, 315] width 12 height 22
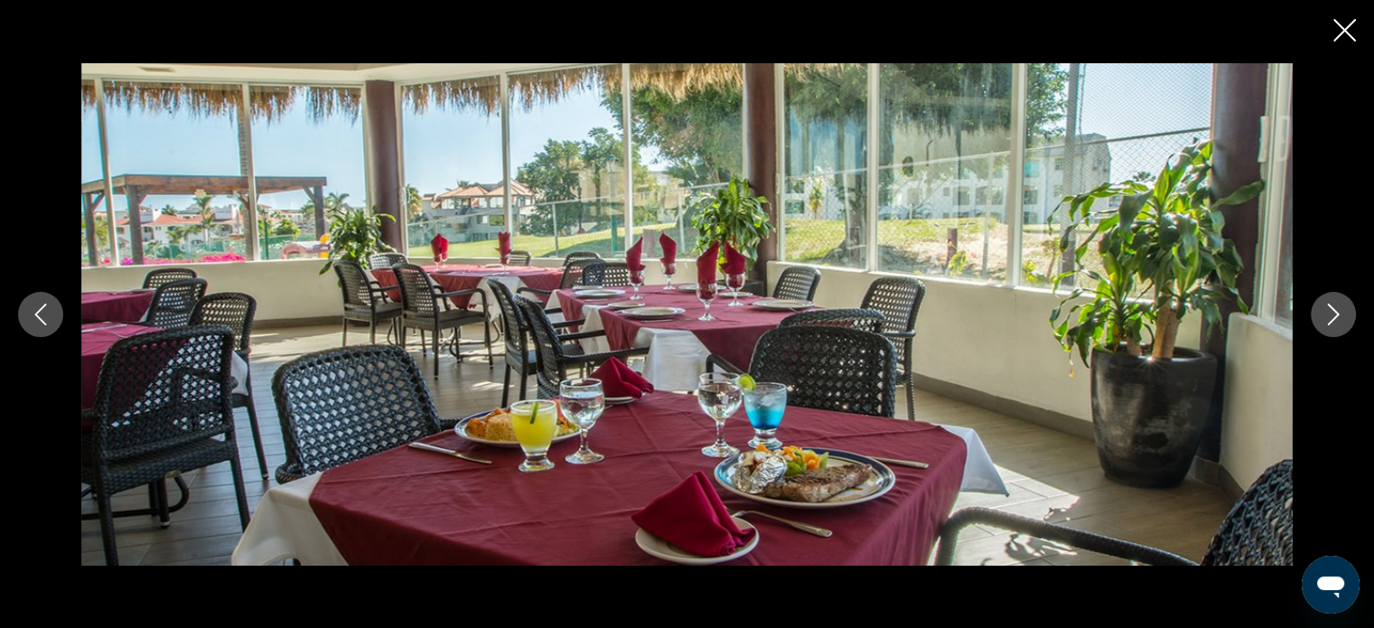
click at [1347, 26] on icon "Close slideshow" at bounding box center [1345, 30] width 23 height 23
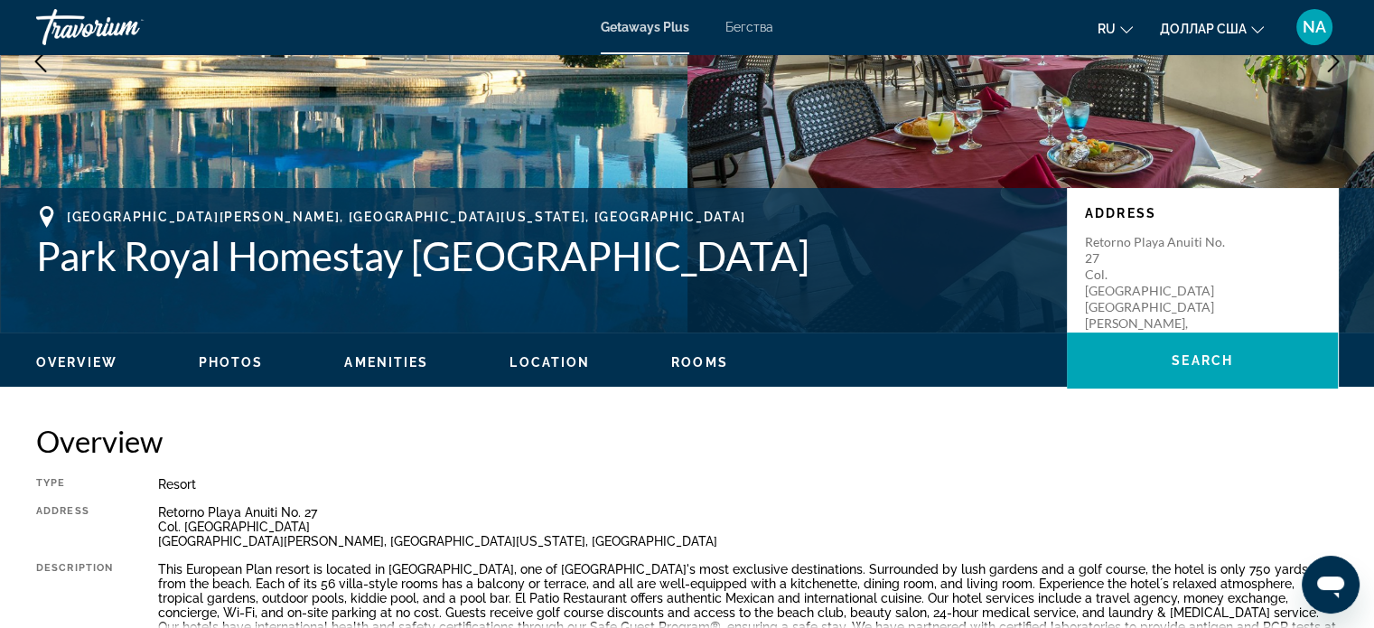
scroll to position [260, 0]
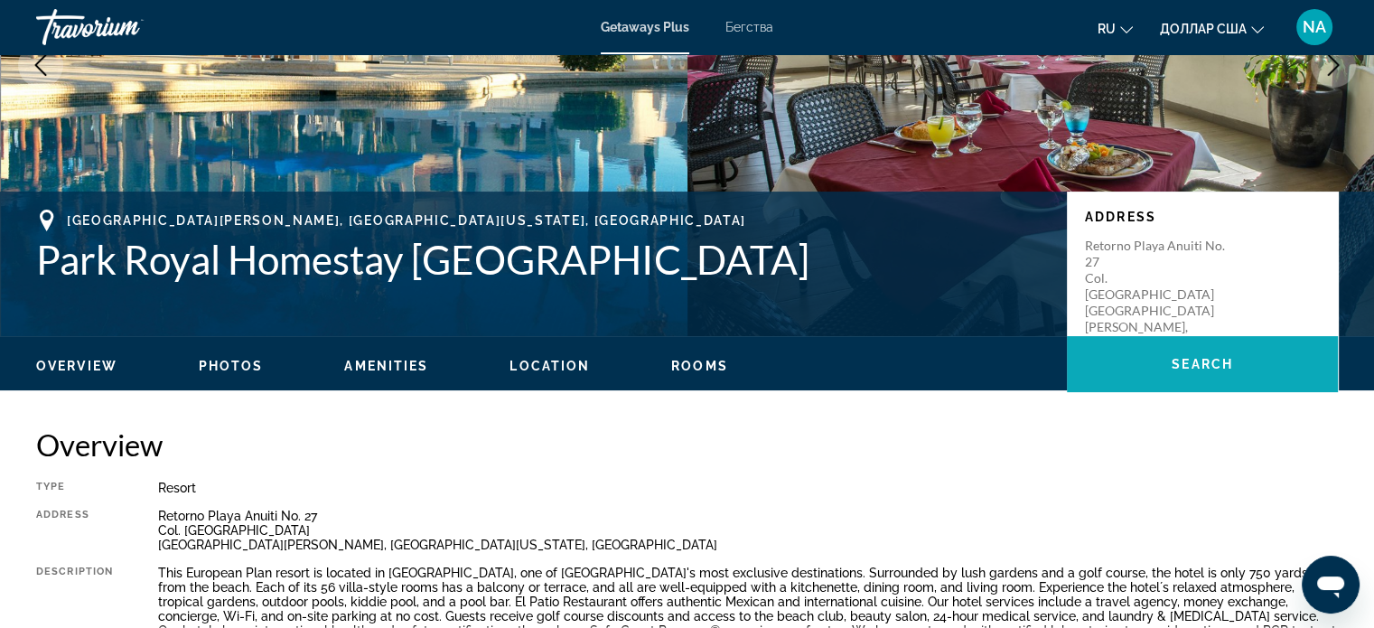
click at [1157, 371] on span "Основное содержание" at bounding box center [1202, 363] width 271 height 43
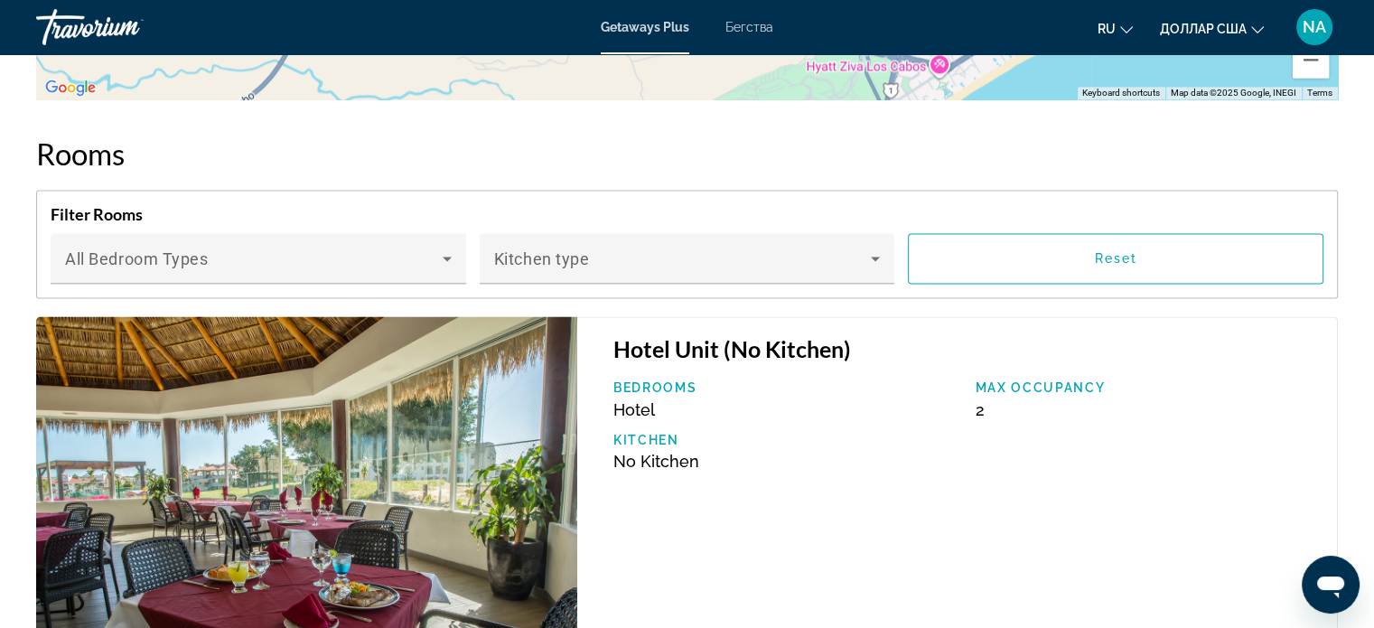
scroll to position [2913, 0]
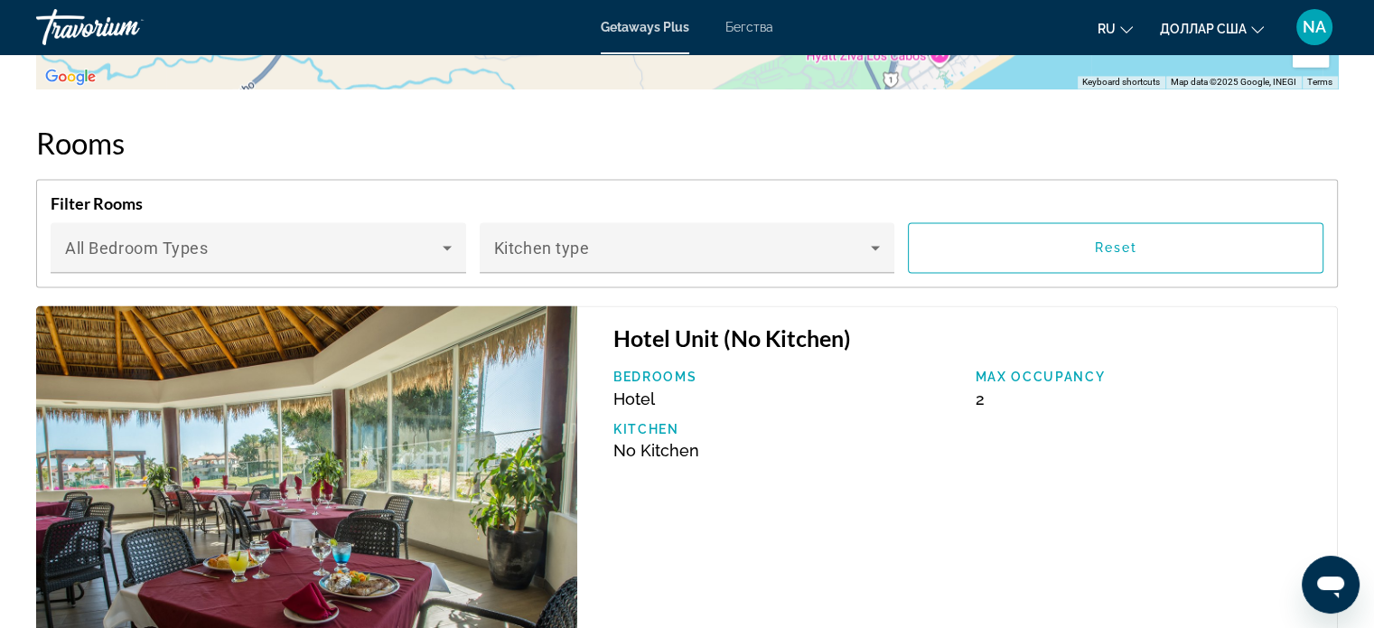
click at [1157, 371] on div "Max Occupancy 2" at bounding box center [1147, 389] width 362 height 39
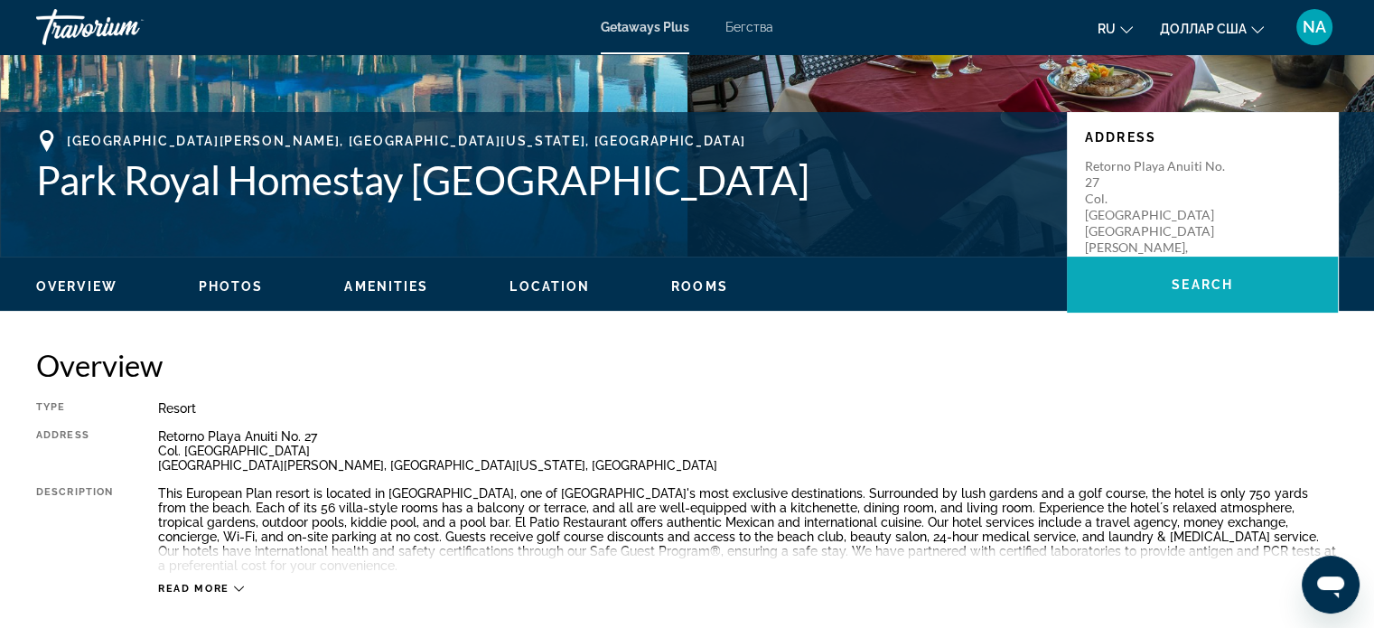
scroll to position [338, 0]
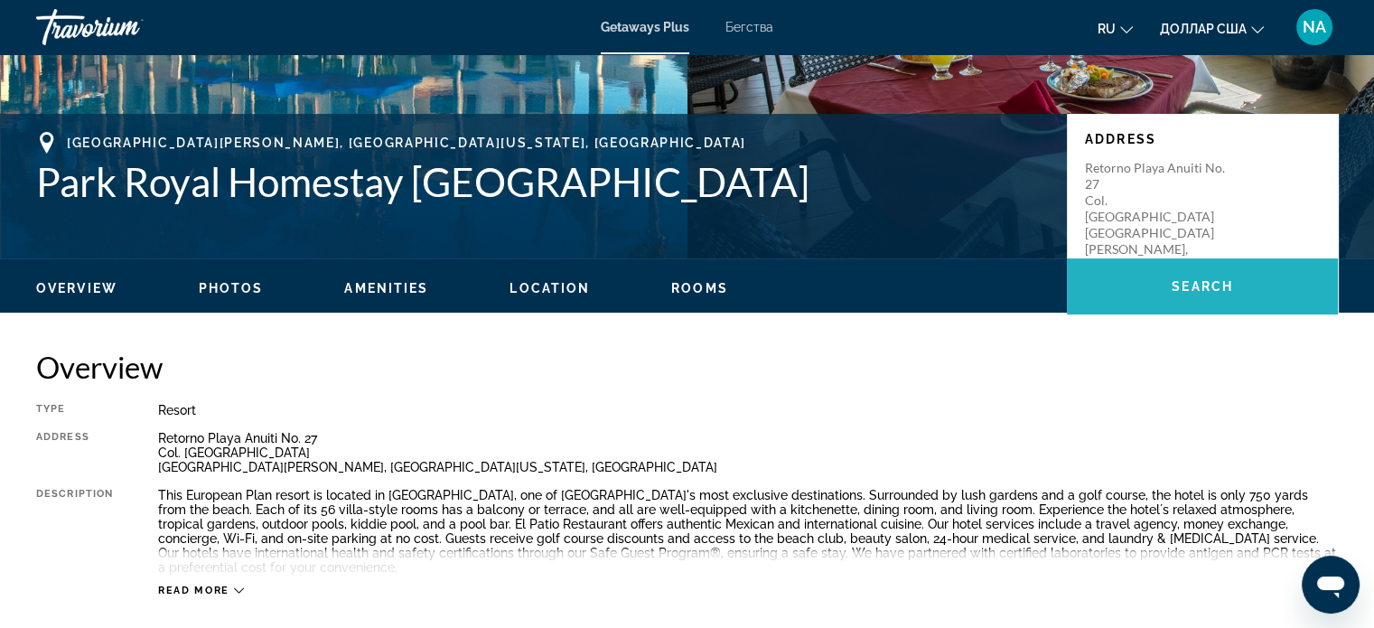
click at [1229, 284] on span "Search" at bounding box center [1202, 286] width 61 height 14
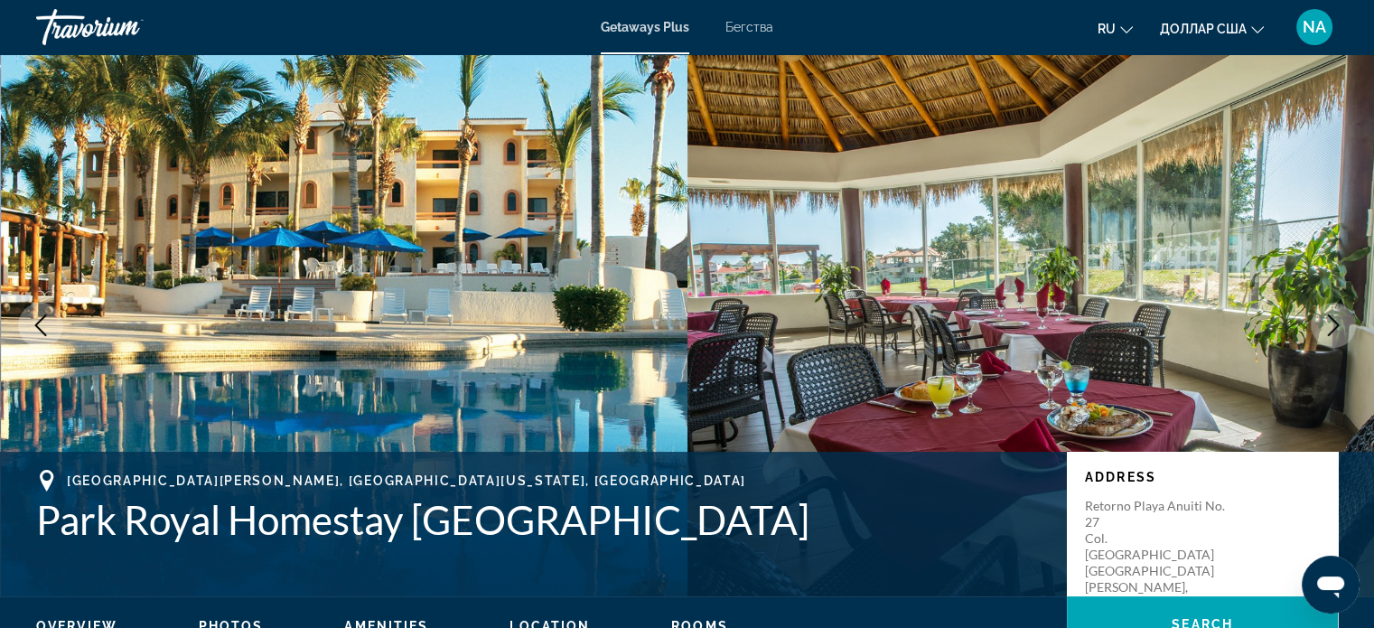
scroll to position [0, 0]
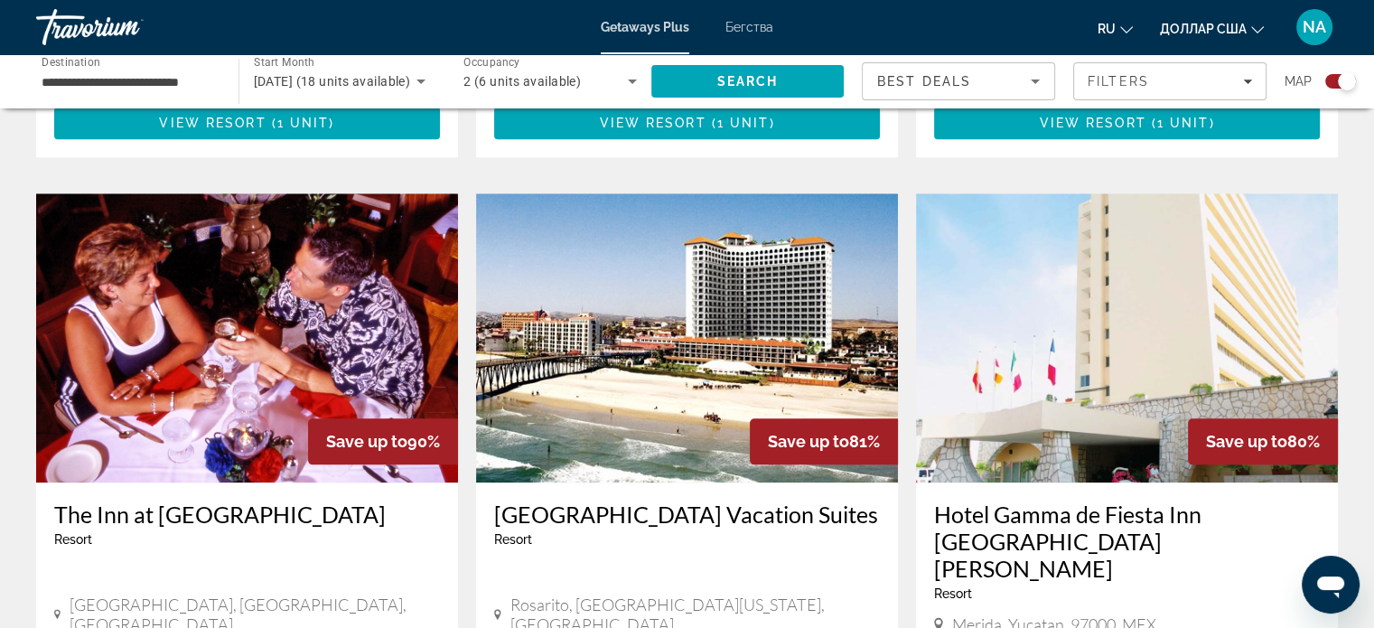
scroll to position [1908, 0]
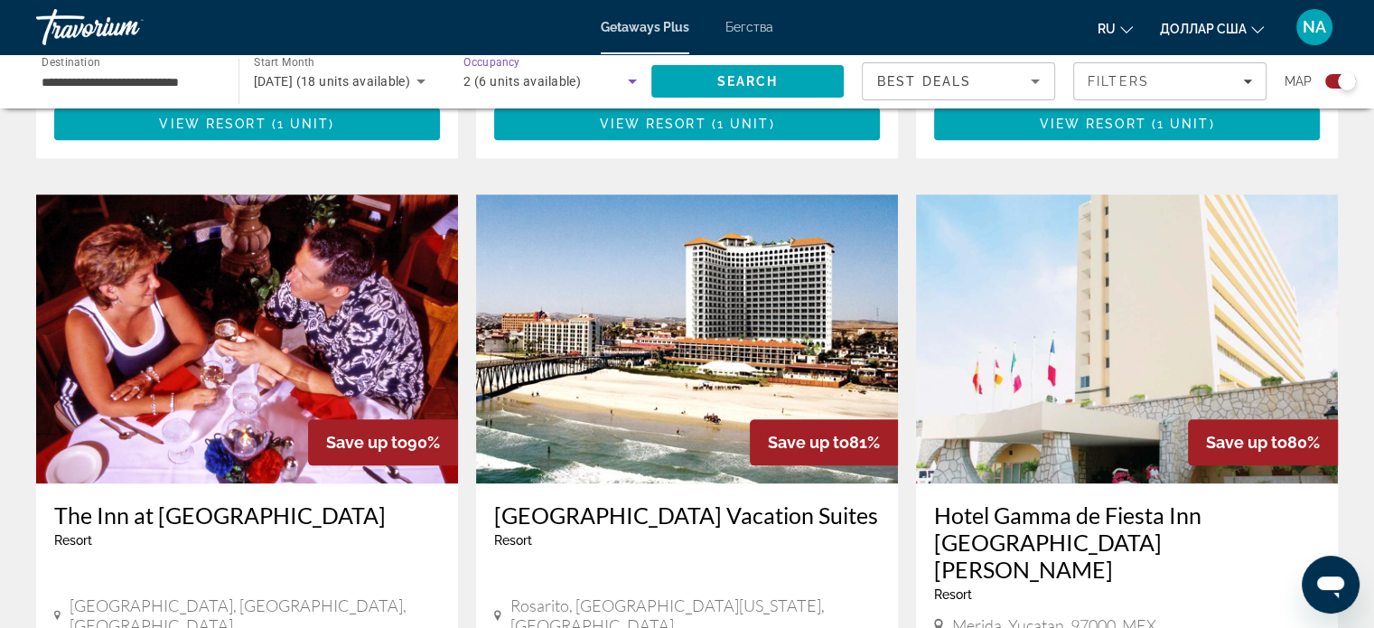
click at [635, 80] on icon "Search widget" at bounding box center [632, 82] width 9 height 5
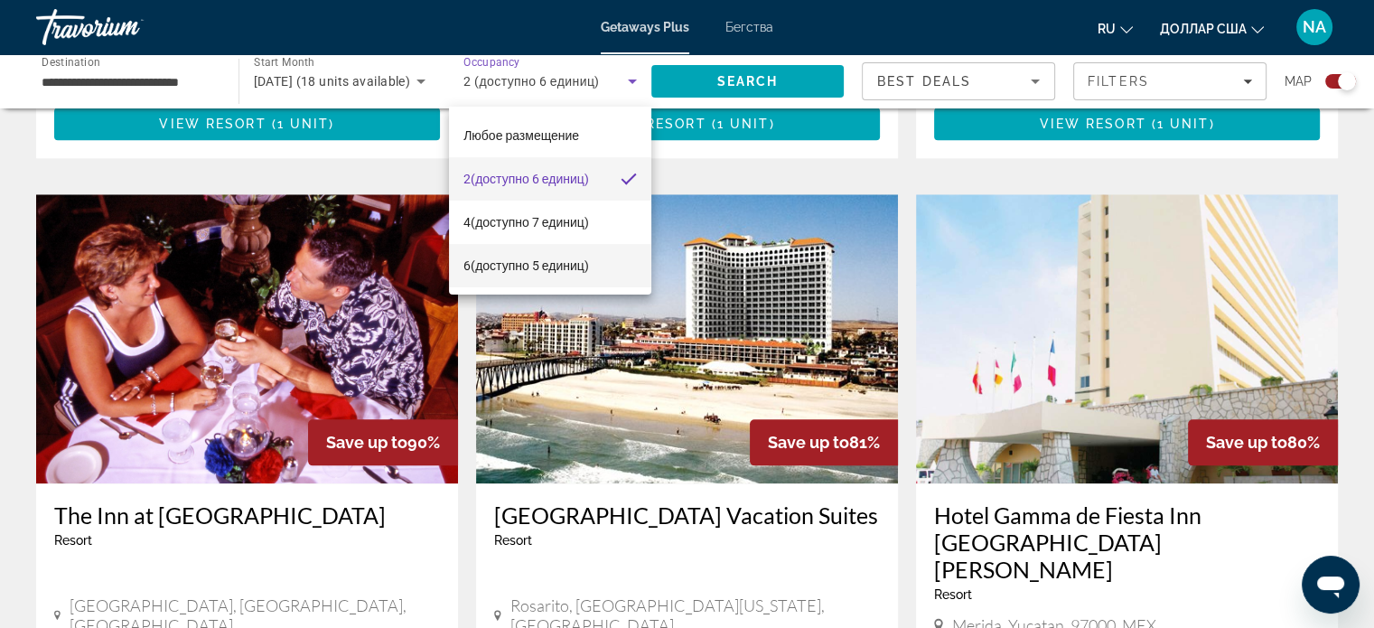
click at [577, 259] on font "(доступно 5 единиц)" at bounding box center [530, 265] width 118 height 14
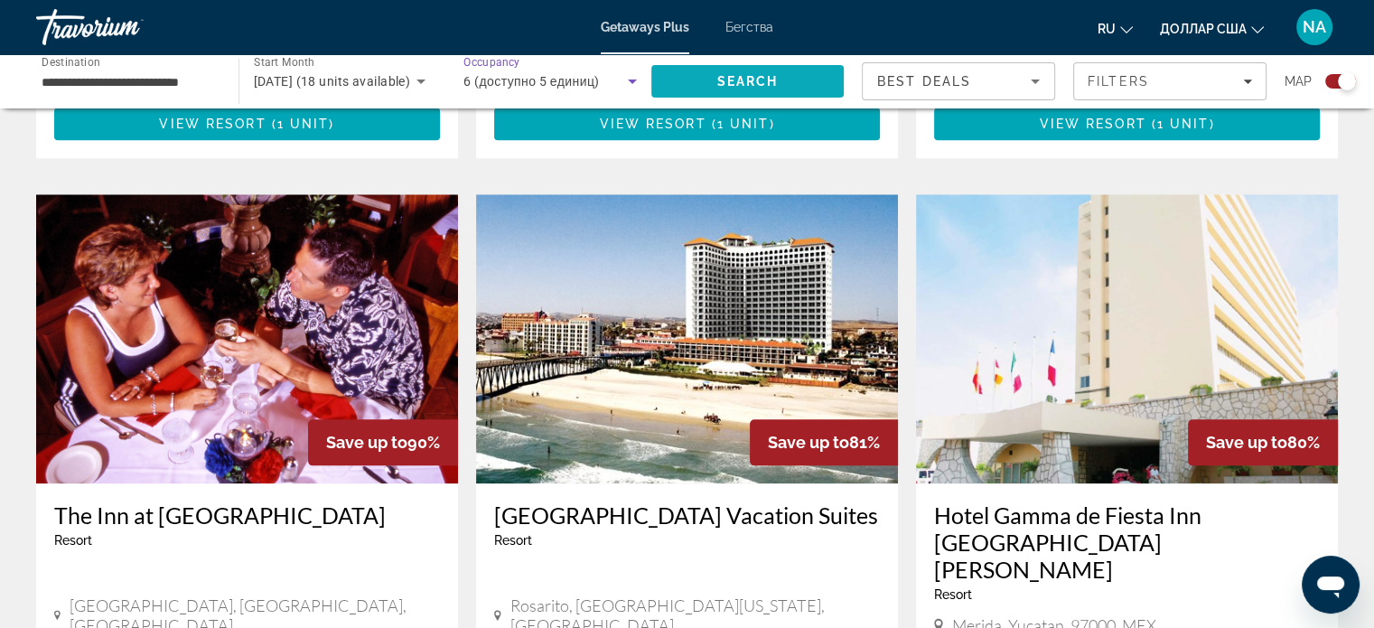
click at [816, 75] on span "Search" at bounding box center [748, 81] width 193 height 43
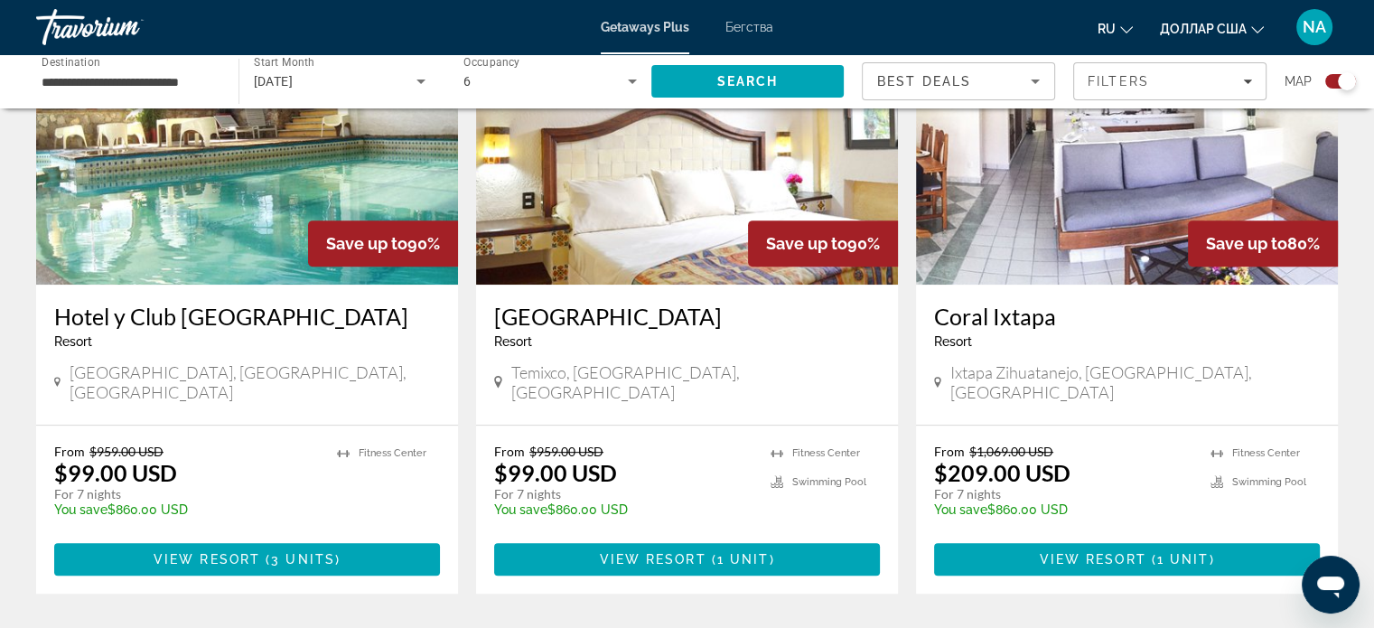
scroll to position [745, 0]
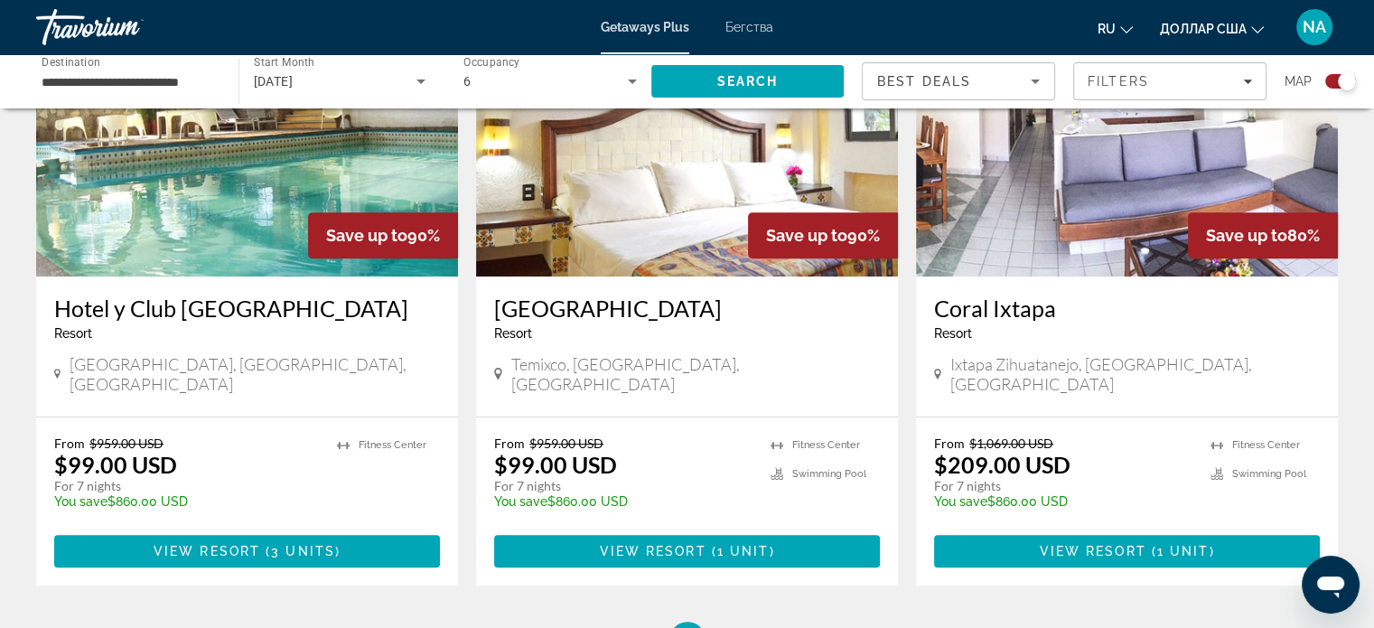
drag, startPoint x: 322, startPoint y: 526, endPoint x: 293, endPoint y: 526, distance: 28.9
click at [293, 544] on span "3 units" at bounding box center [303, 551] width 64 height 14
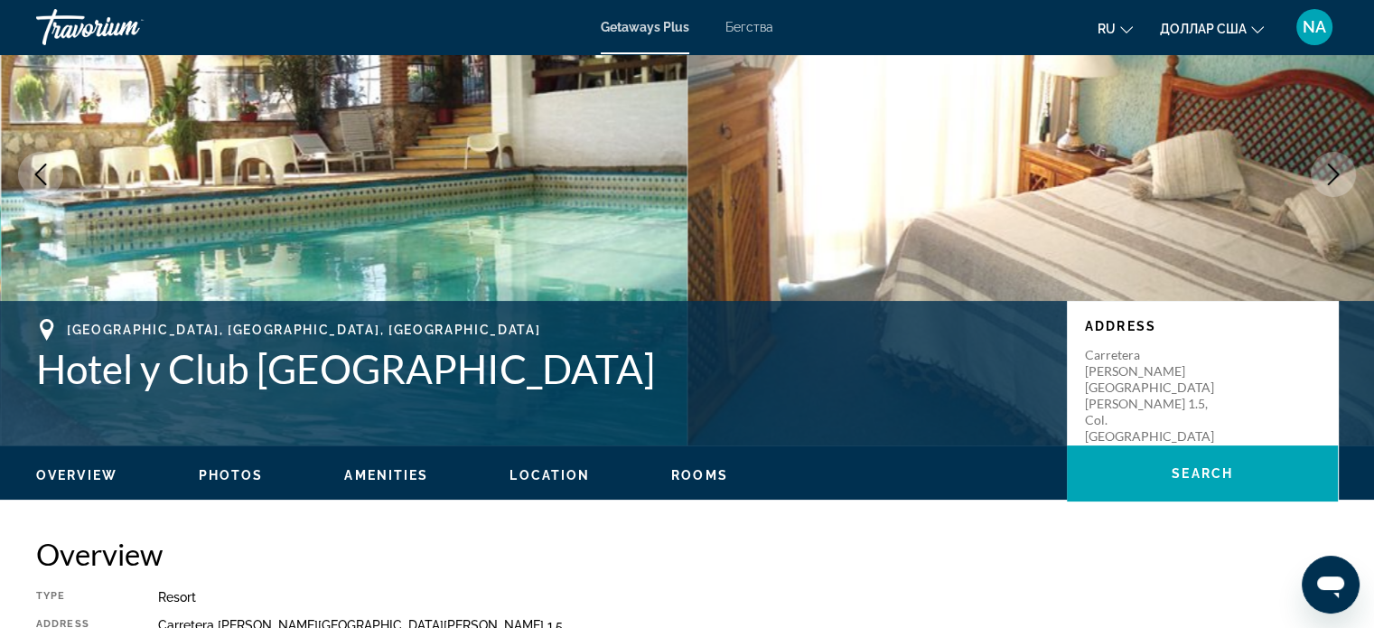
scroll to position [150, 0]
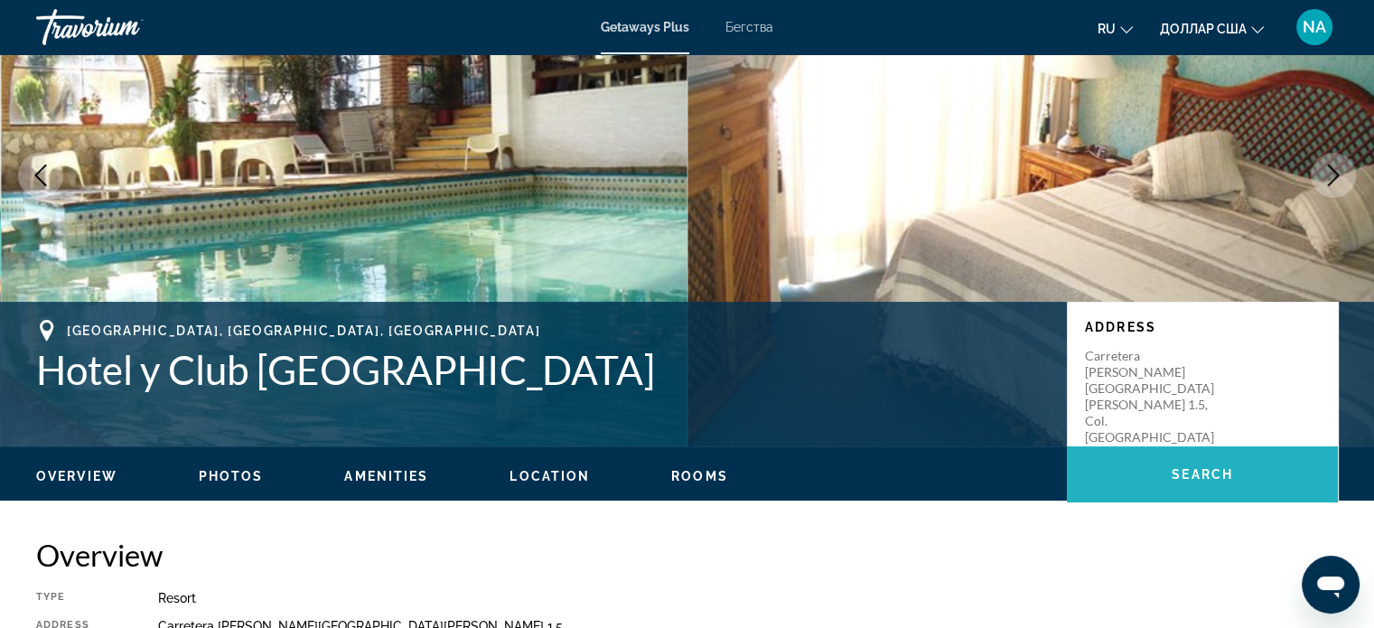
click at [1149, 465] on span "Основное содержание" at bounding box center [1202, 474] width 271 height 43
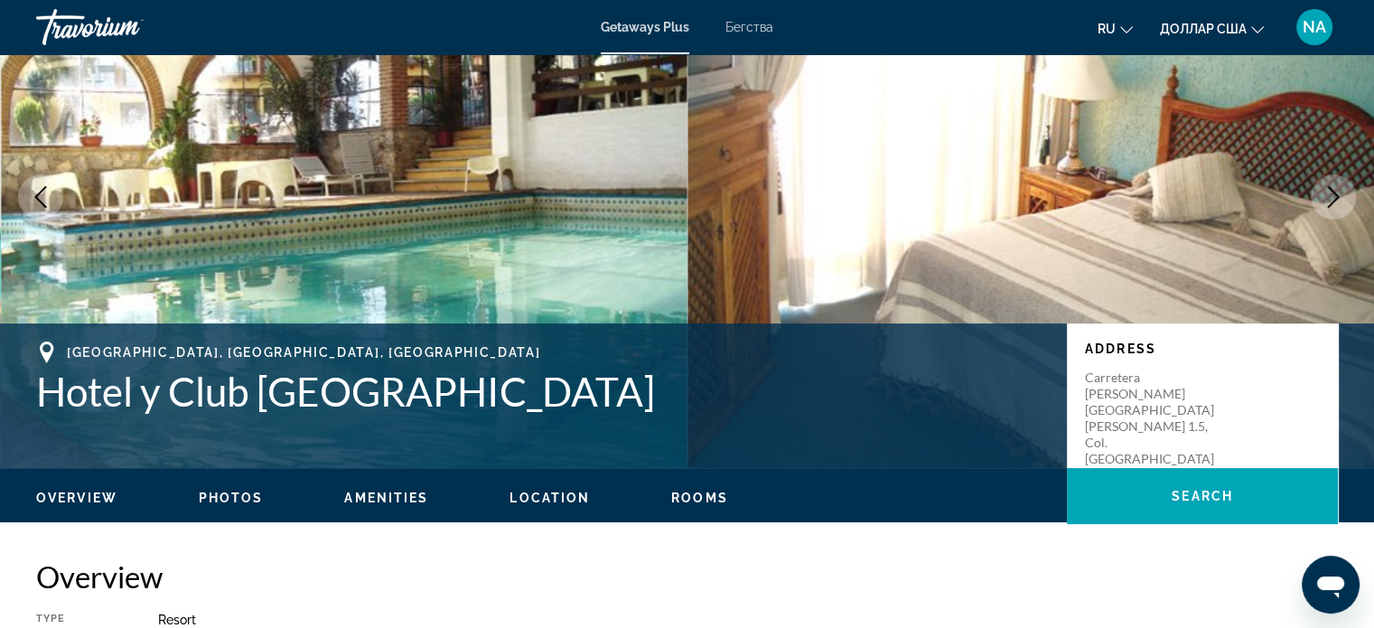
scroll to position [0, 0]
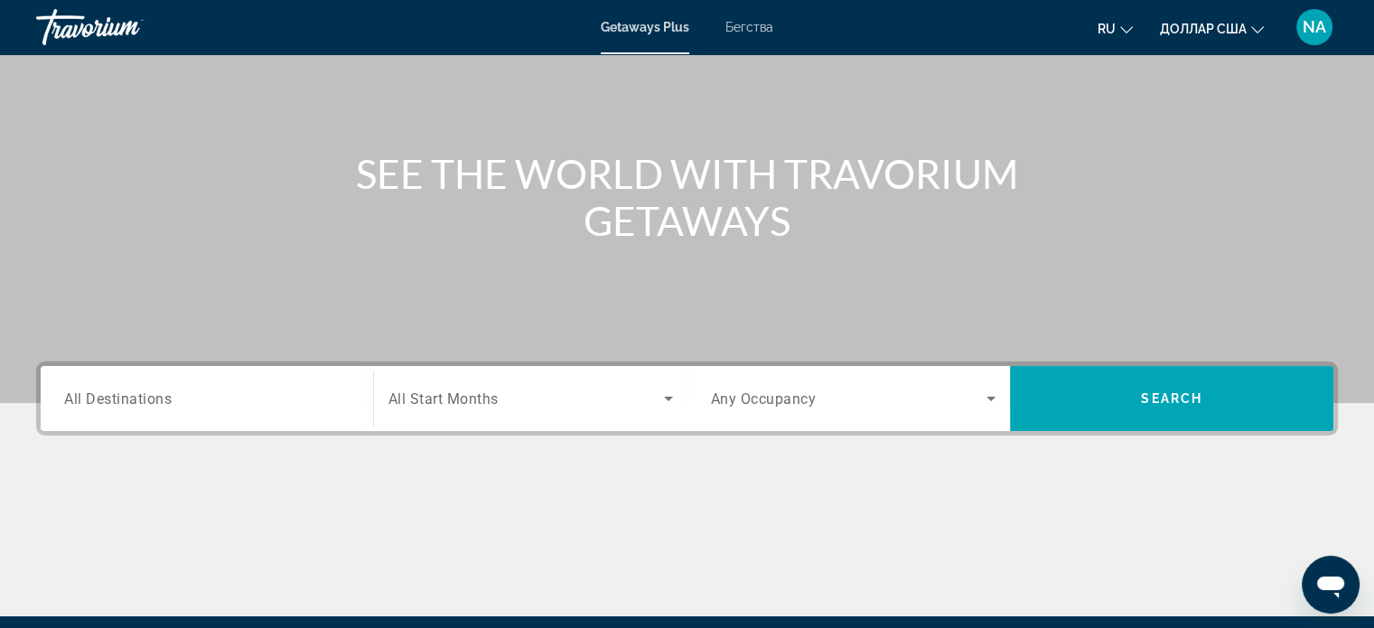
scroll to position [128, 0]
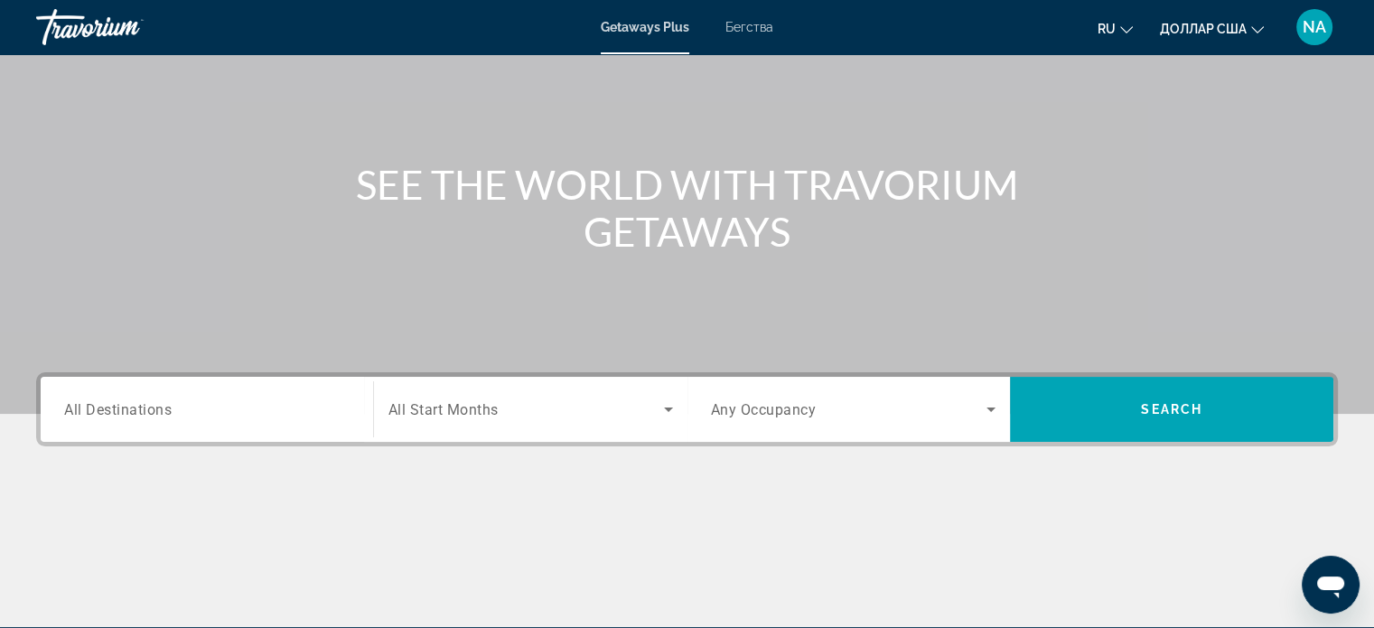
click at [333, 380] on div "Destination All Destinations" at bounding box center [207, 409] width 314 height 65
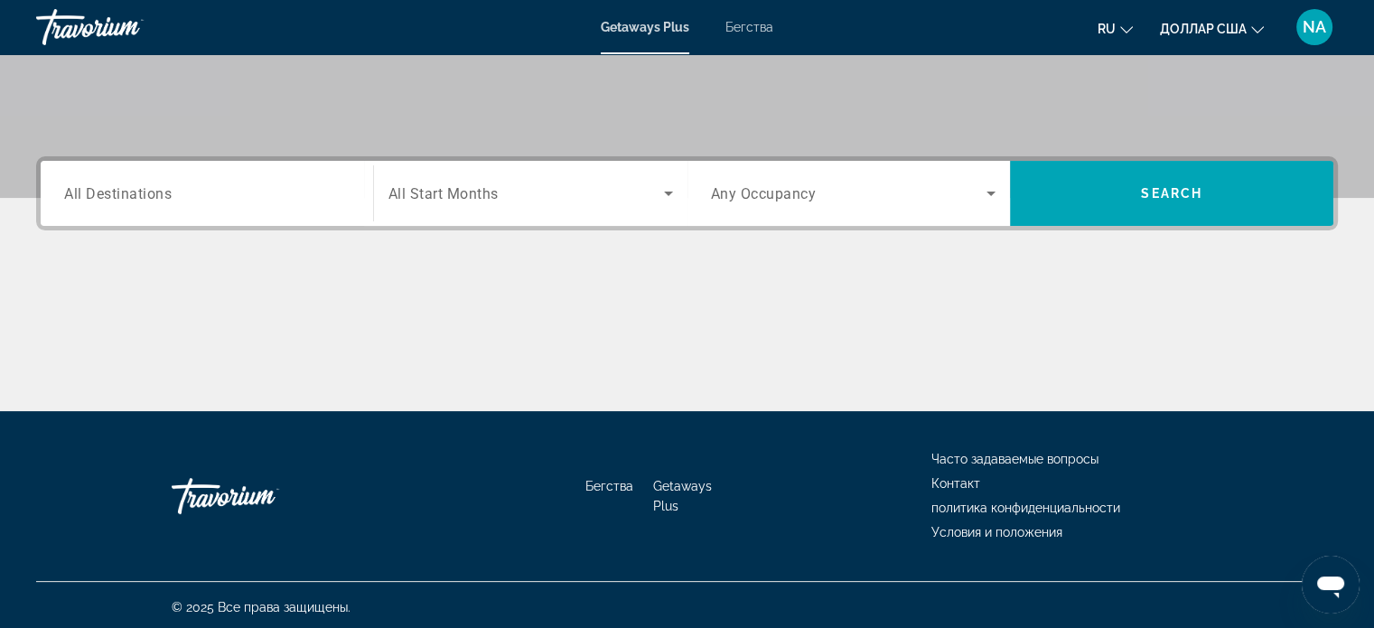
scroll to position [348, 0]
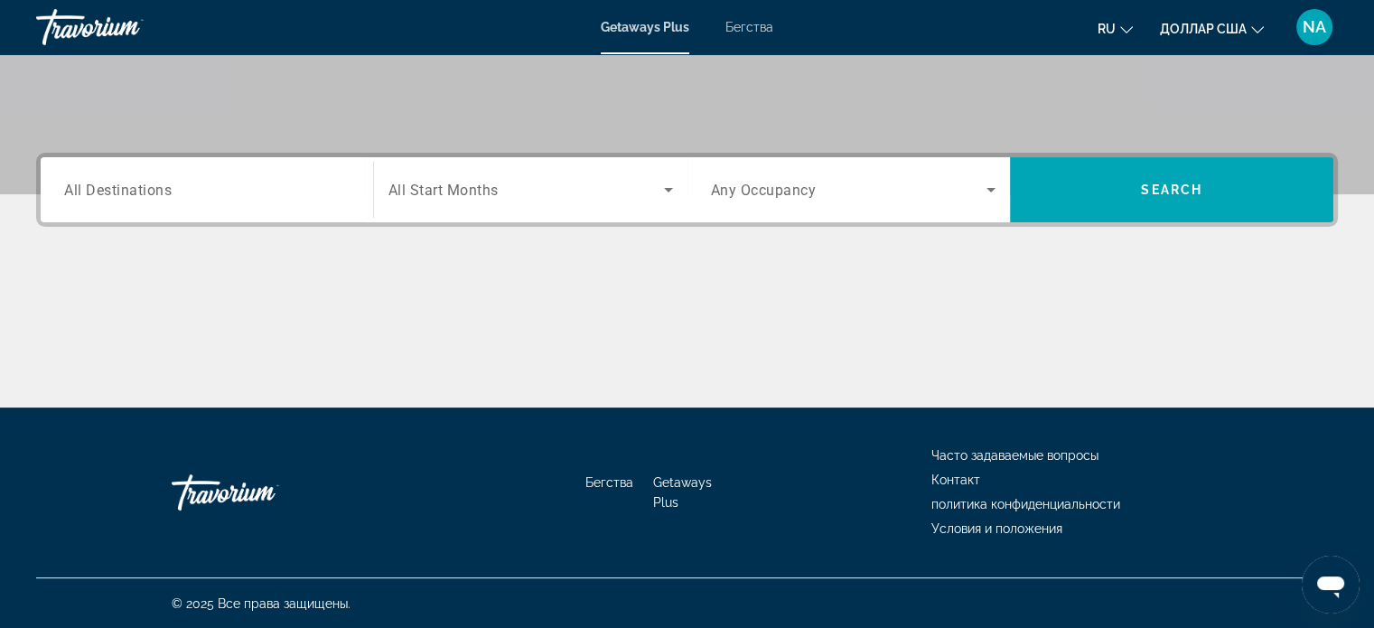
click at [296, 192] on input "Destination All Destinations" at bounding box center [207, 191] width 286 height 22
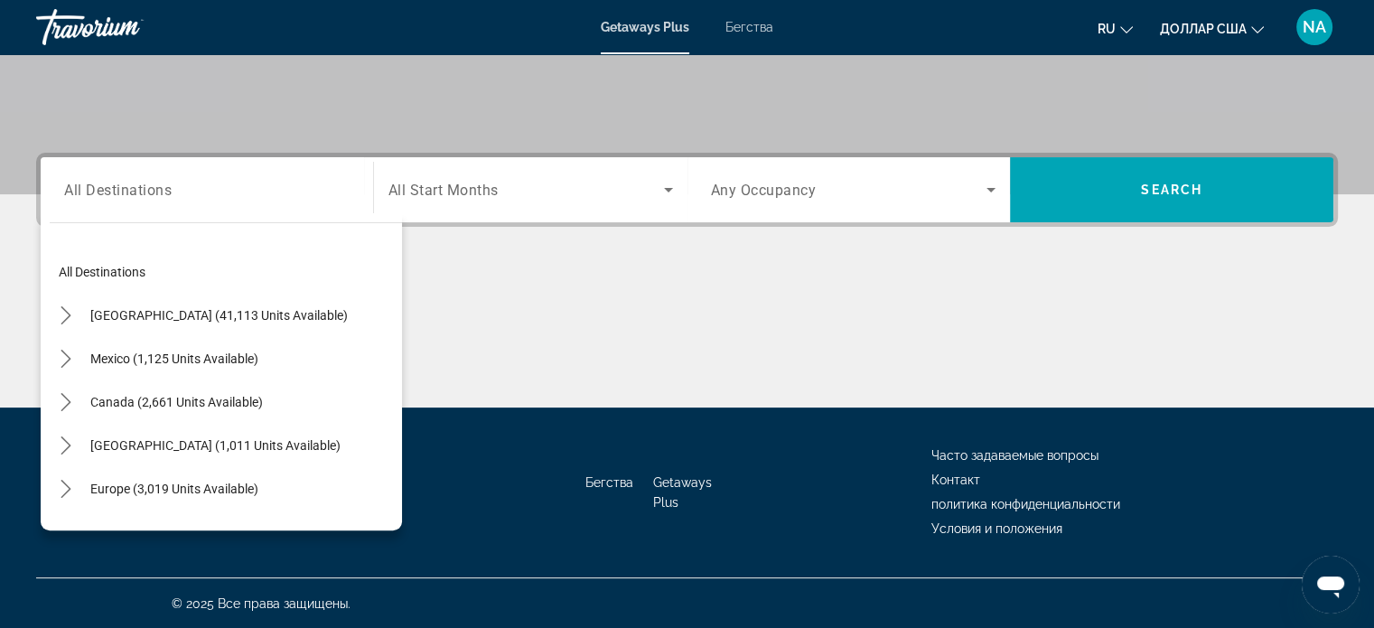
drag, startPoint x: 227, startPoint y: 306, endPoint x: 571, endPoint y: 328, distance: 345.0
click at [571, 328] on div "Основное содержание" at bounding box center [687, 340] width 1302 height 136
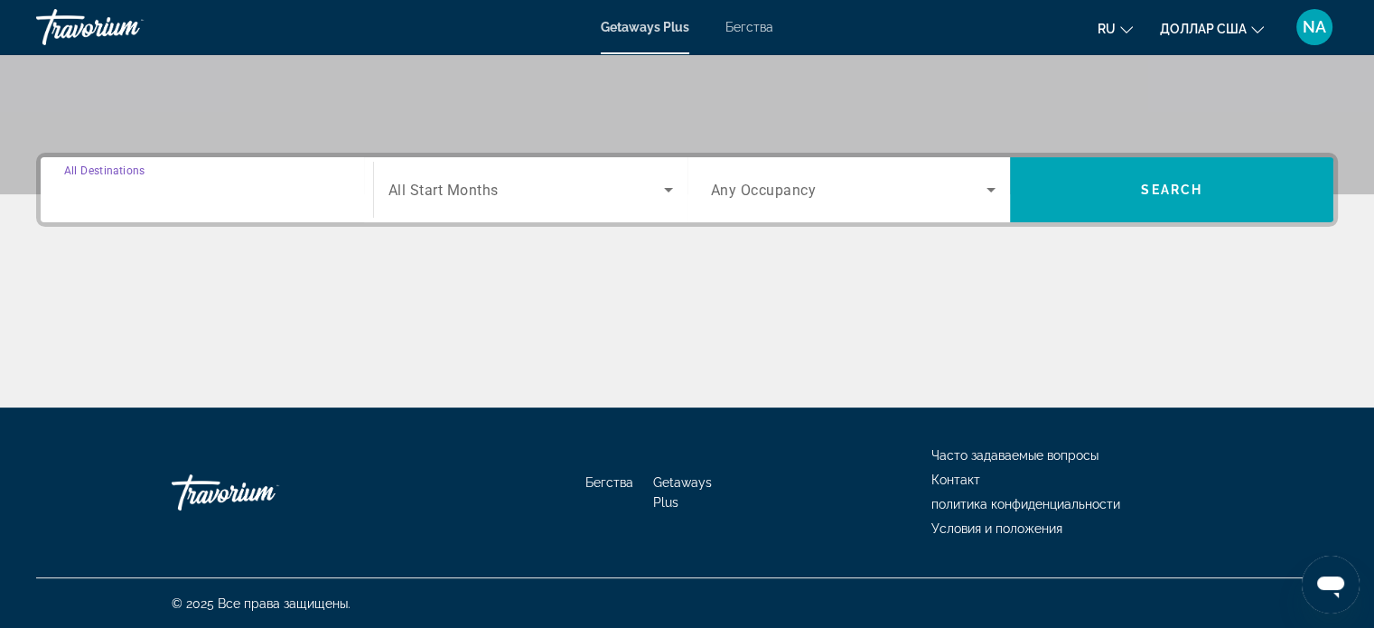
click at [302, 192] on input "Destination All Destinations" at bounding box center [207, 191] width 286 height 22
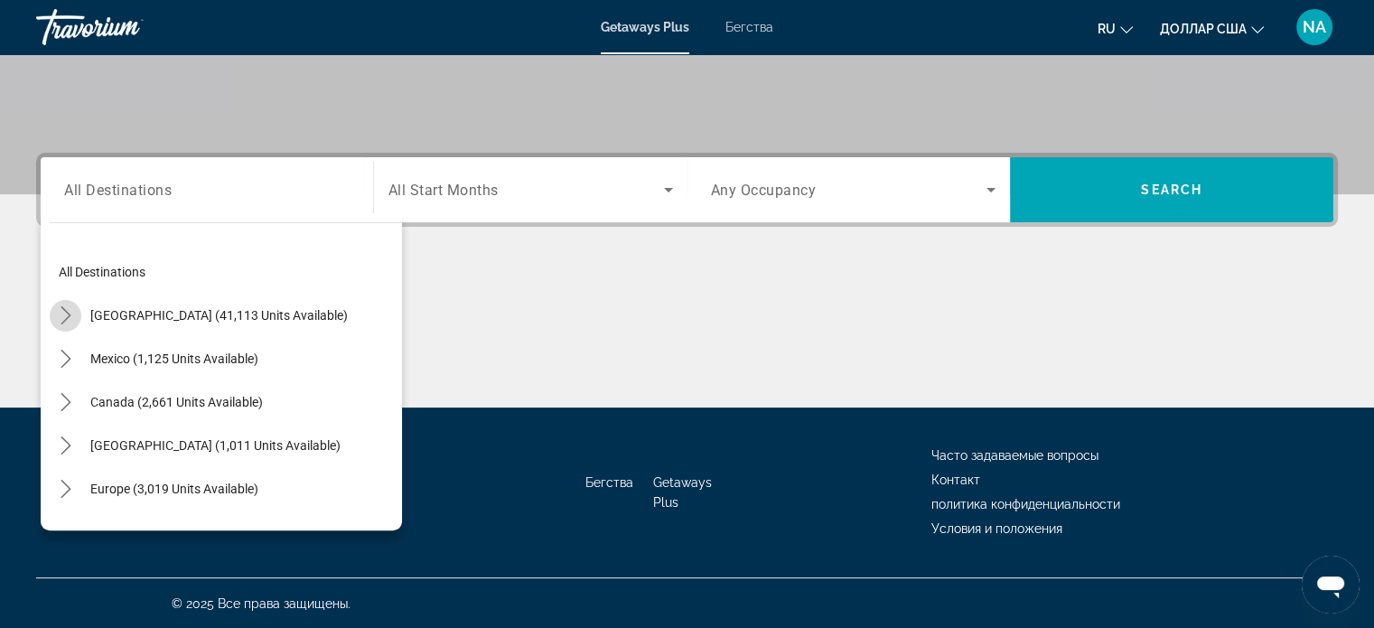
click at [80, 310] on mat-icon "Toggle United States (41,113 units available) submenu" at bounding box center [66, 316] width 32 height 32
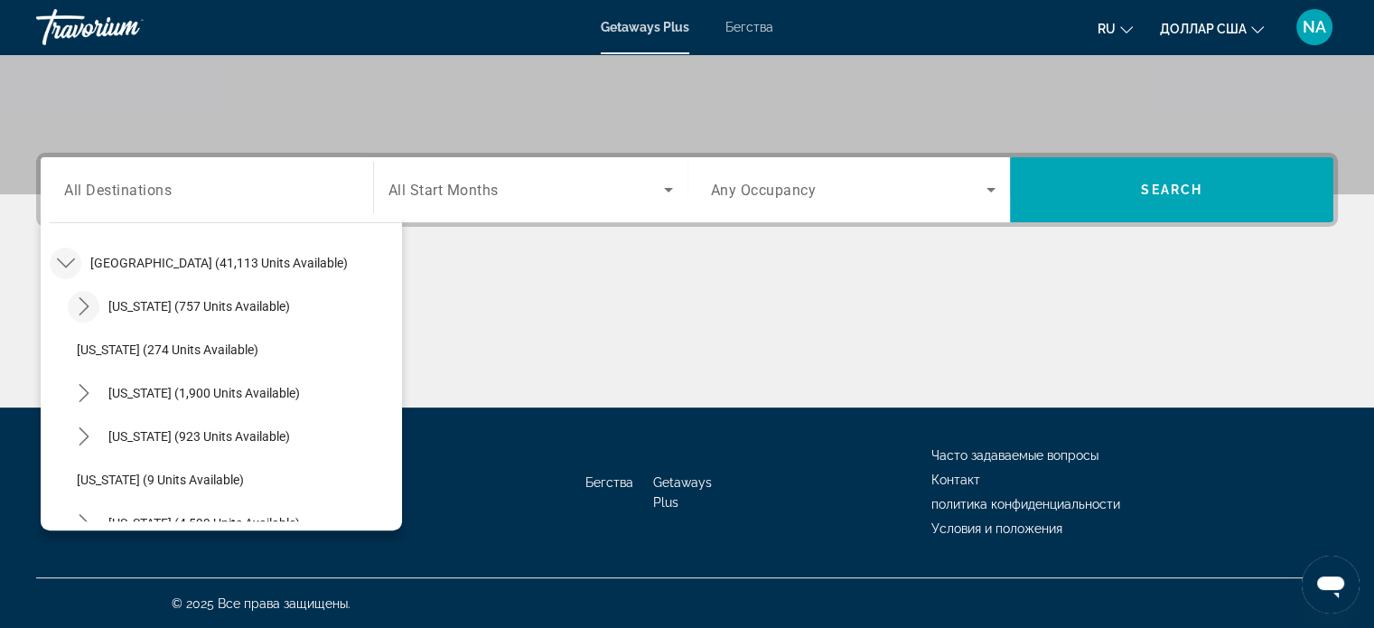
click at [81, 312] on icon "Toggle Arizona (757 units available) submenu" at bounding box center [84, 306] width 18 height 18
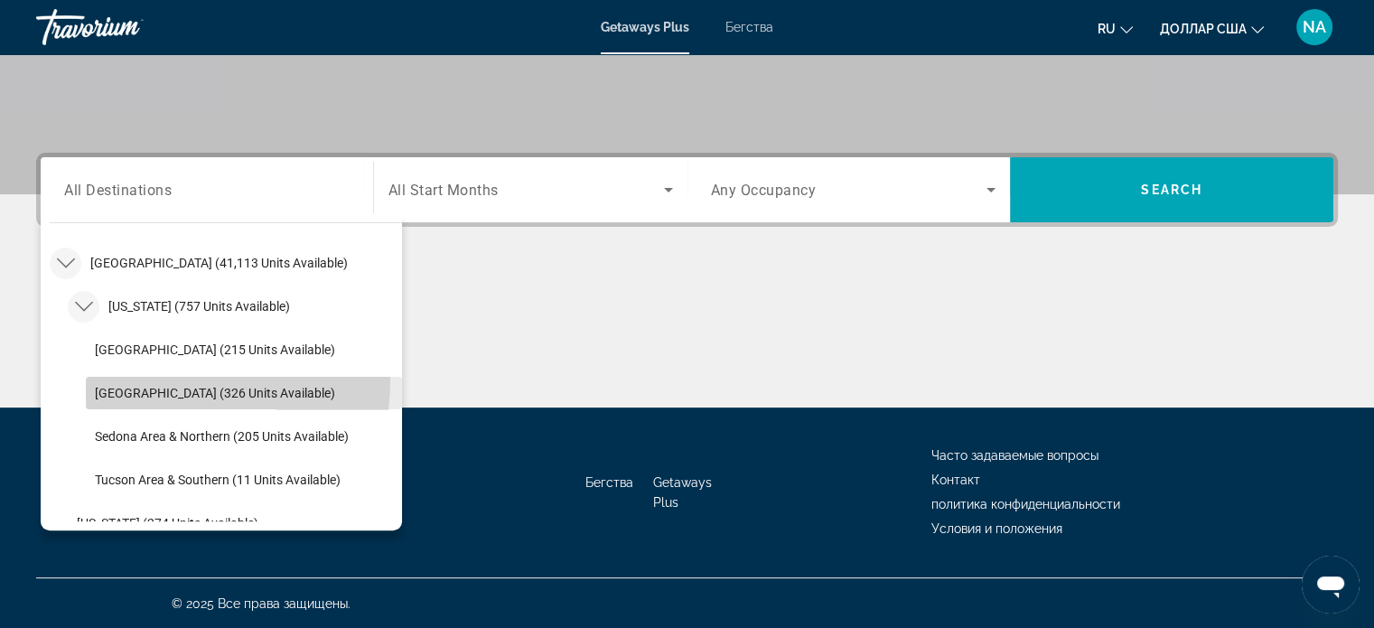
click at [103, 377] on span "Select destination: Phoenix Area & Central (326 units available)" at bounding box center [244, 392] width 316 height 43
type input "**********"
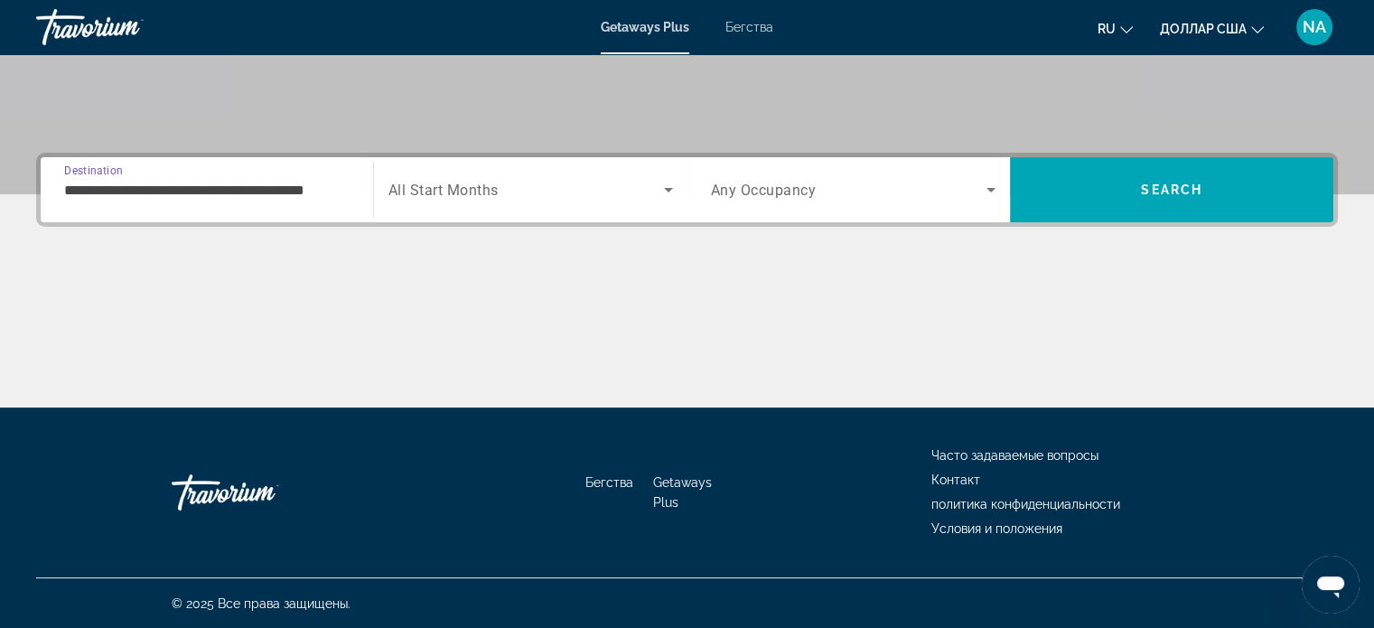
click at [669, 185] on icon "Search widget" at bounding box center [669, 190] width 22 height 22
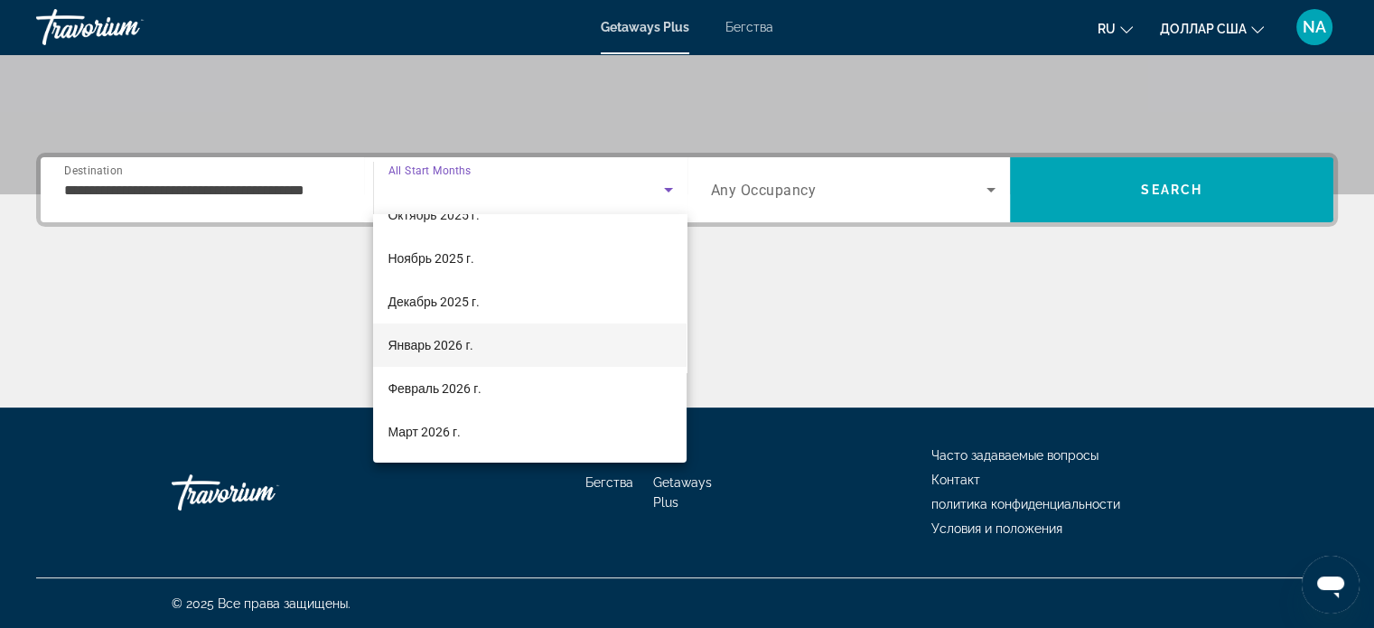
scroll to position [72, 0]
drag, startPoint x: 567, startPoint y: 432, endPoint x: 909, endPoint y: 252, distance: 386.0
click at [909, 252] on div at bounding box center [687, 314] width 1374 height 628
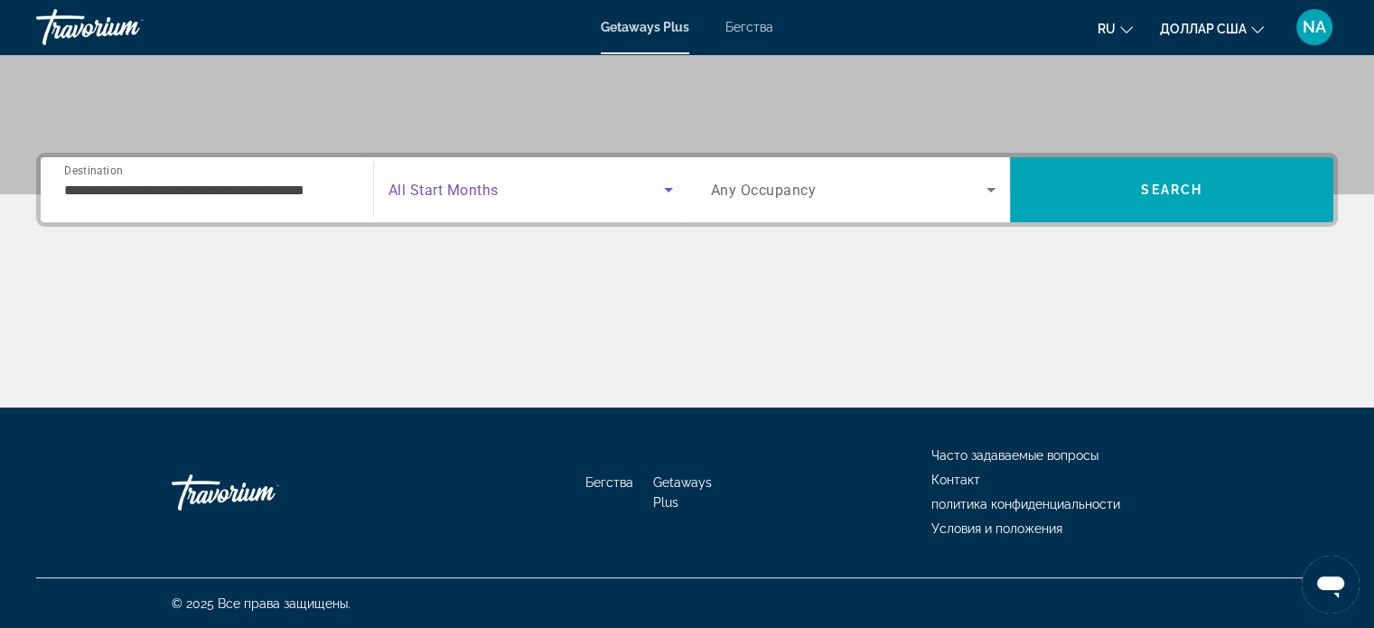
click at [669, 185] on icon "Search widget" at bounding box center [669, 190] width 22 height 22
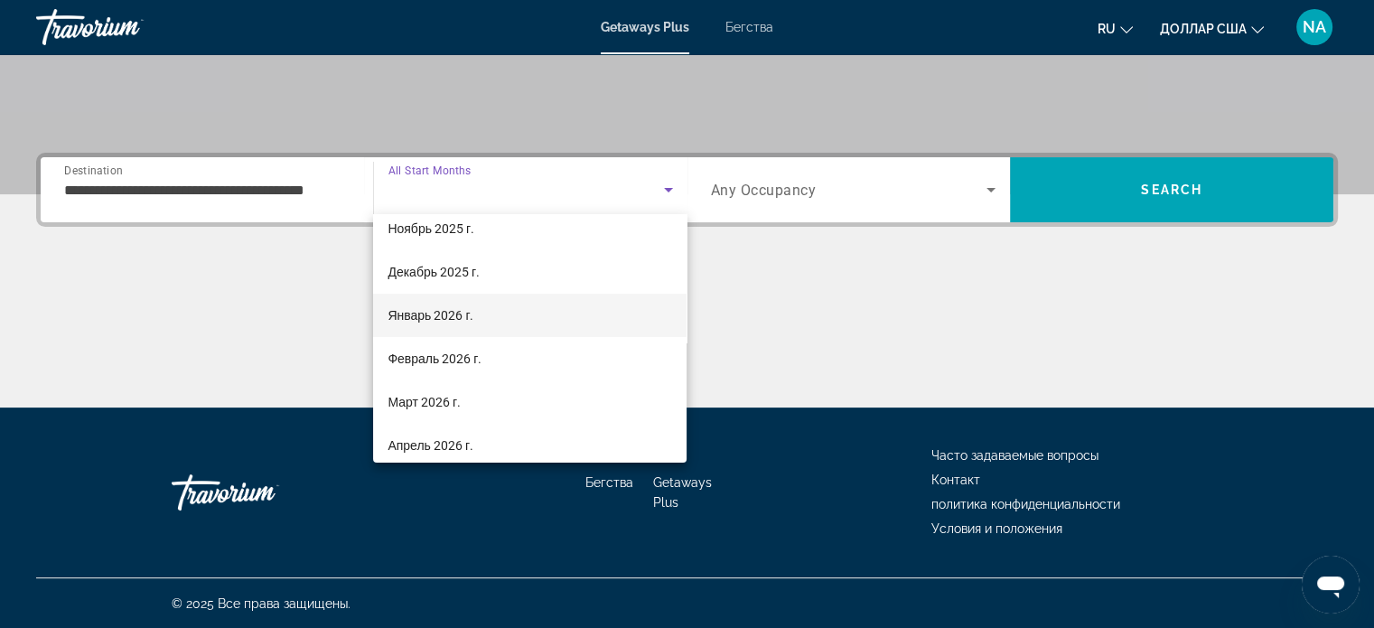
scroll to position [104, 0]
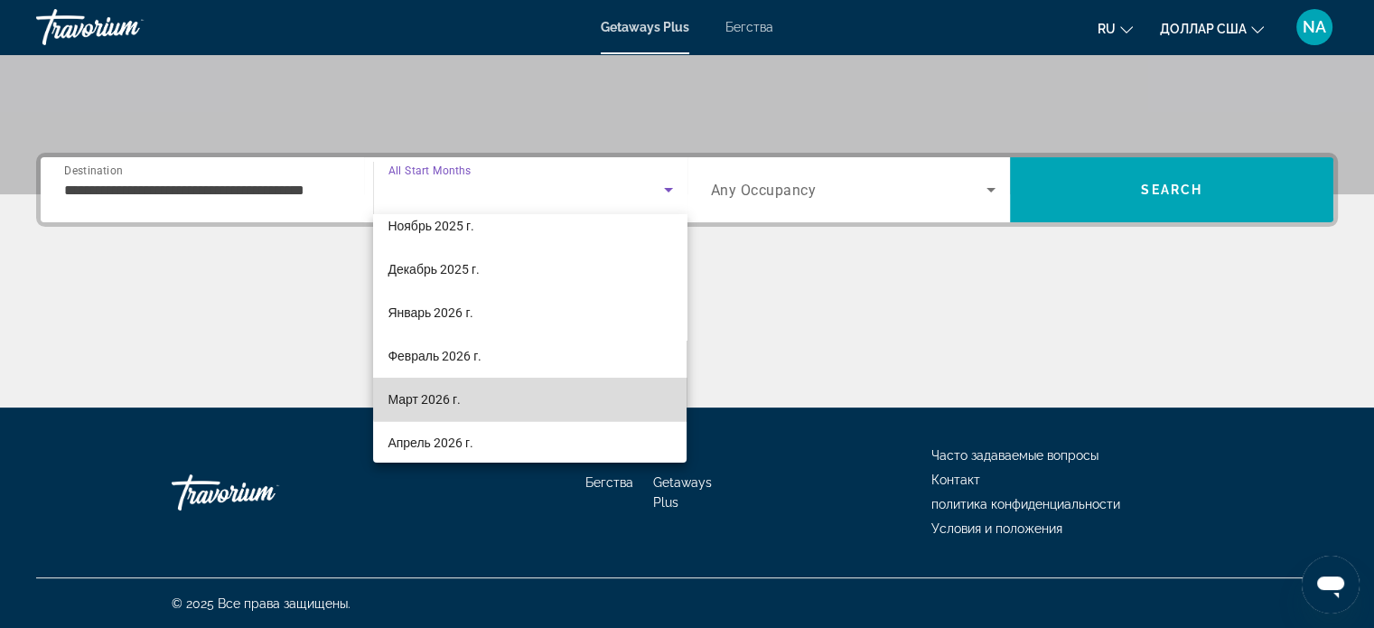
click at [547, 393] on mat-option "Март 2026 г." at bounding box center [530, 399] width 314 height 43
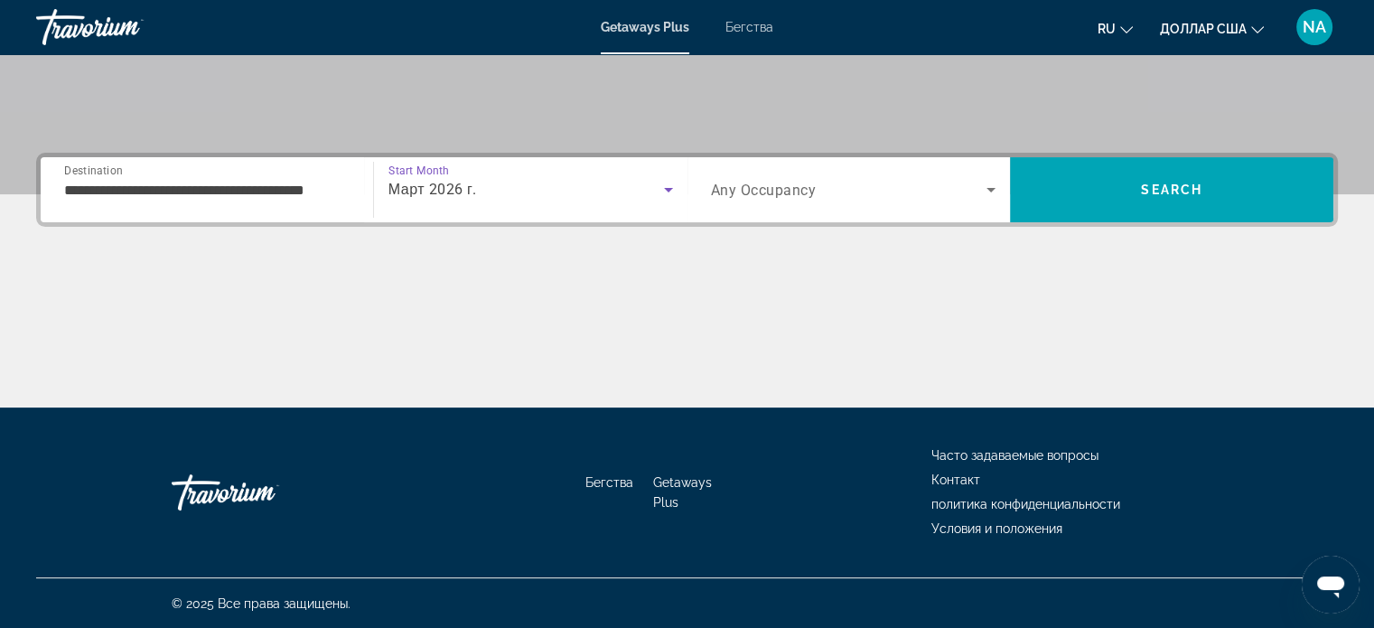
click at [987, 187] on icon "Search widget" at bounding box center [991, 190] width 22 height 22
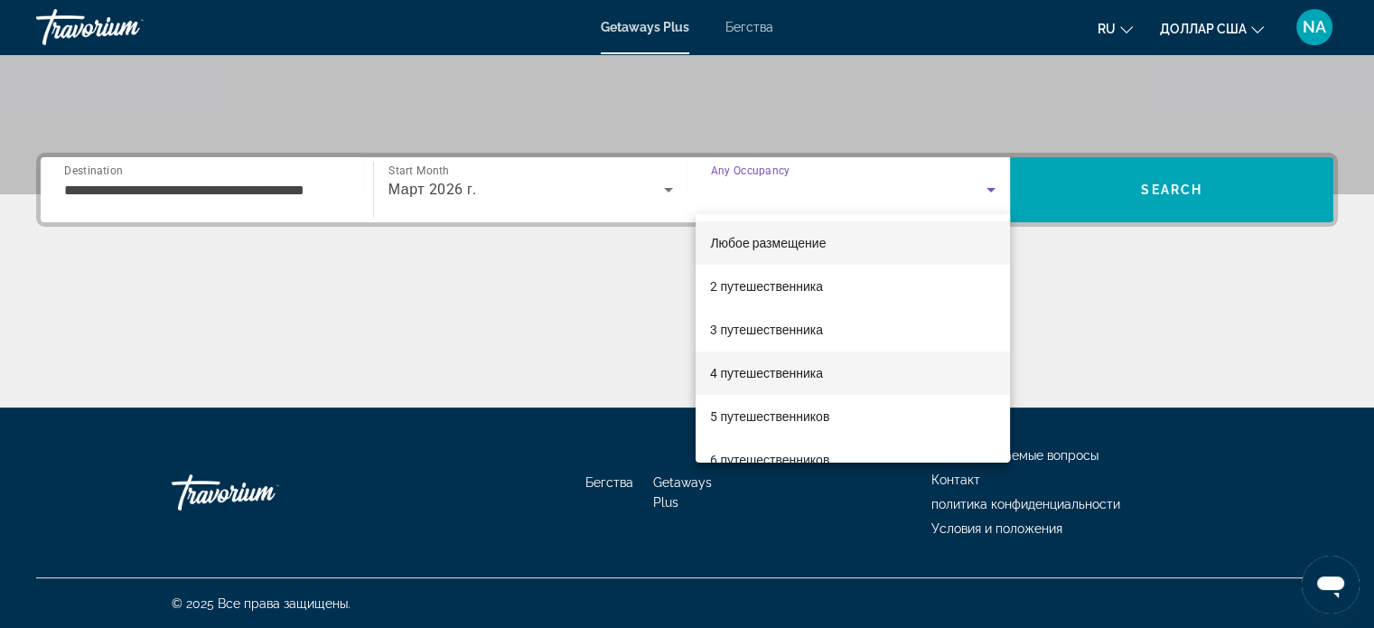
click at [835, 378] on mat-option "4 путешественника" at bounding box center [853, 373] width 314 height 43
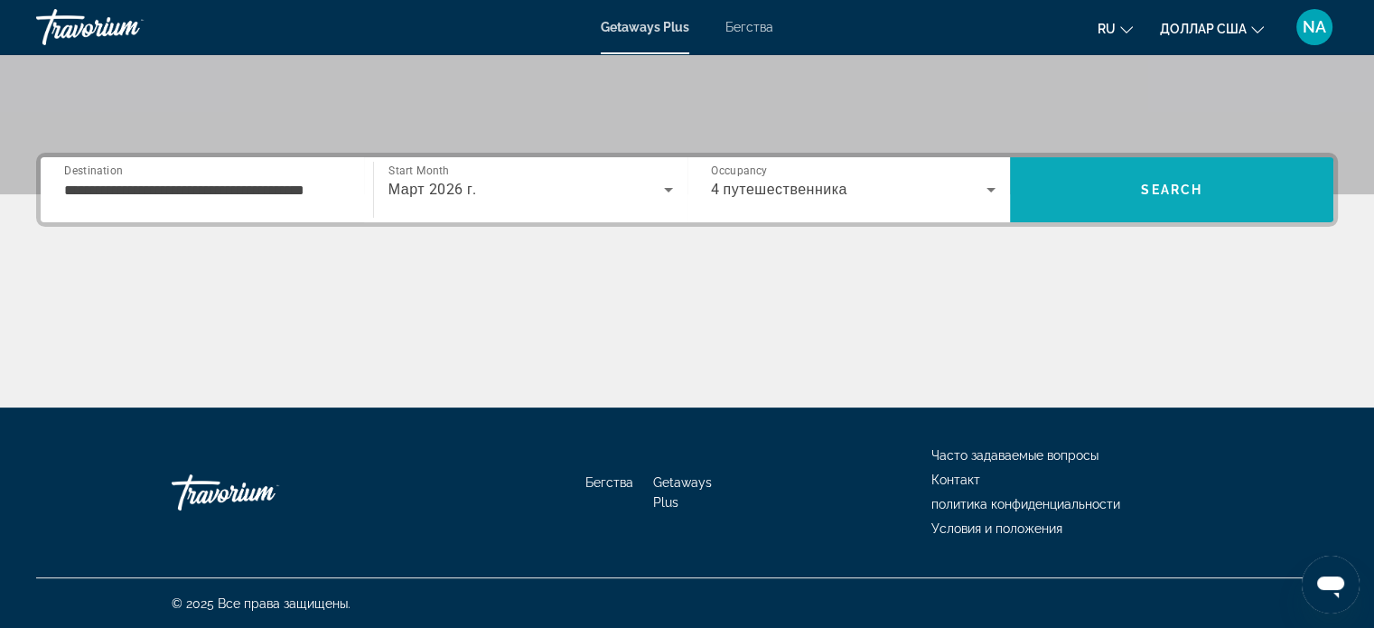
drag, startPoint x: 1100, startPoint y: 168, endPoint x: 1149, endPoint y: 170, distance: 49.7
click at [1149, 170] on span "Search" at bounding box center [1172, 189] width 324 height 43
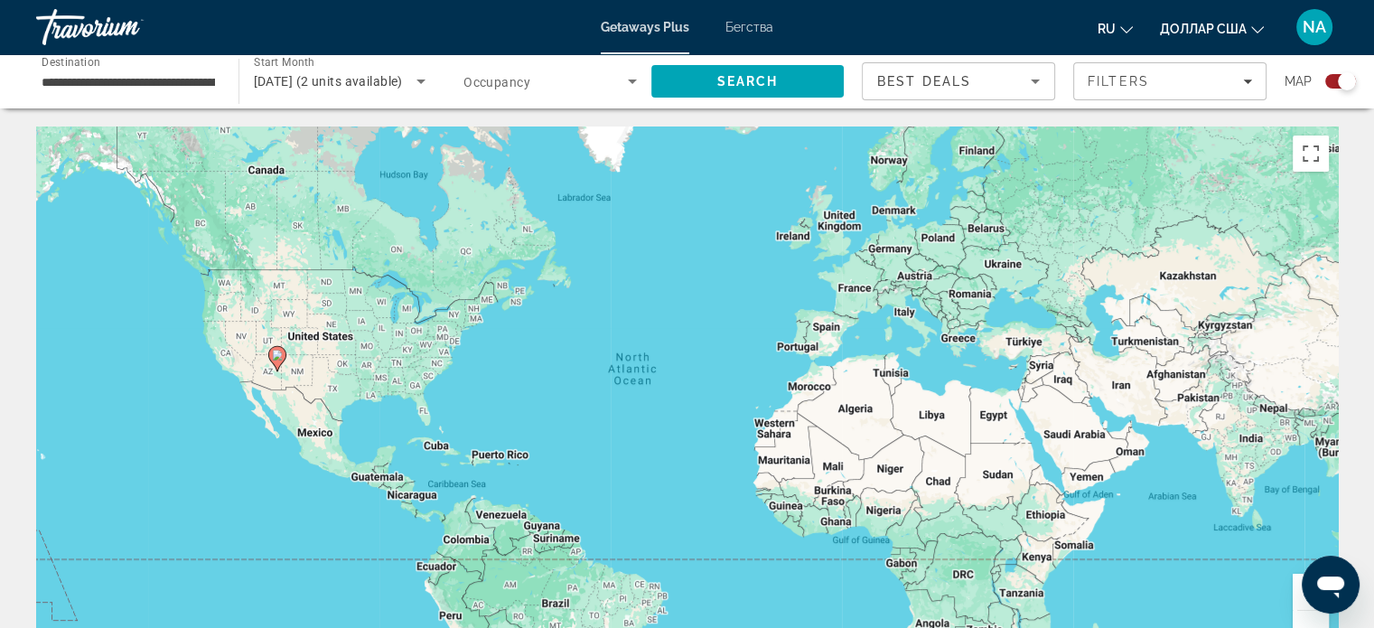
click at [280, 352] on image "Основное содержание" at bounding box center [277, 355] width 11 height 11
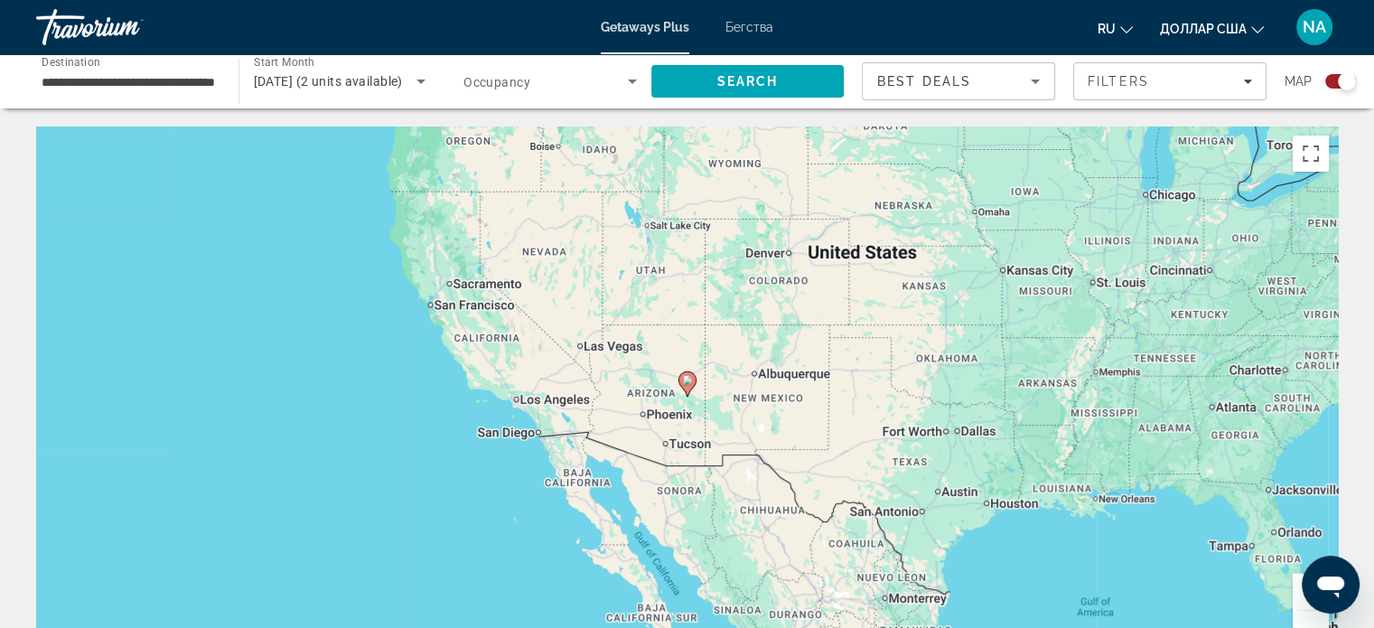
click at [681, 380] on icon "Основное содержание" at bounding box center [687, 383] width 16 height 23
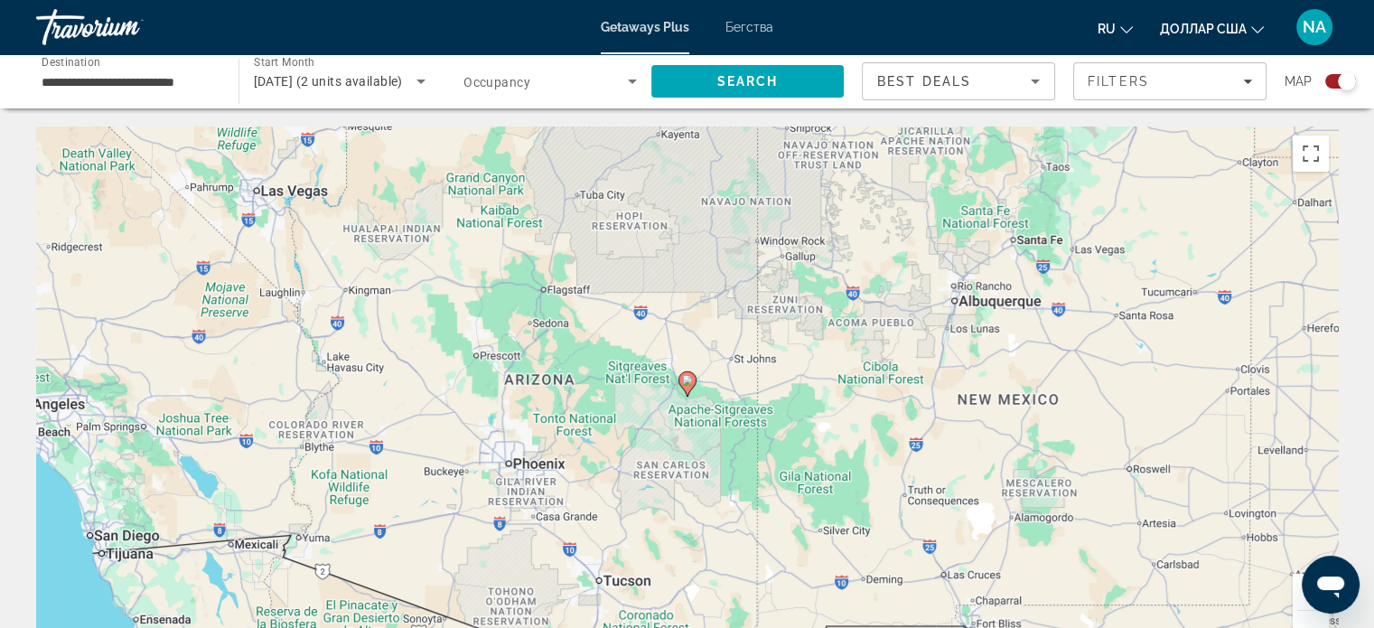
click at [679, 380] on gmp-advanced-marker "Основное содержание" at bounding box center [688, 383] width 18 height 27
type input "**********"
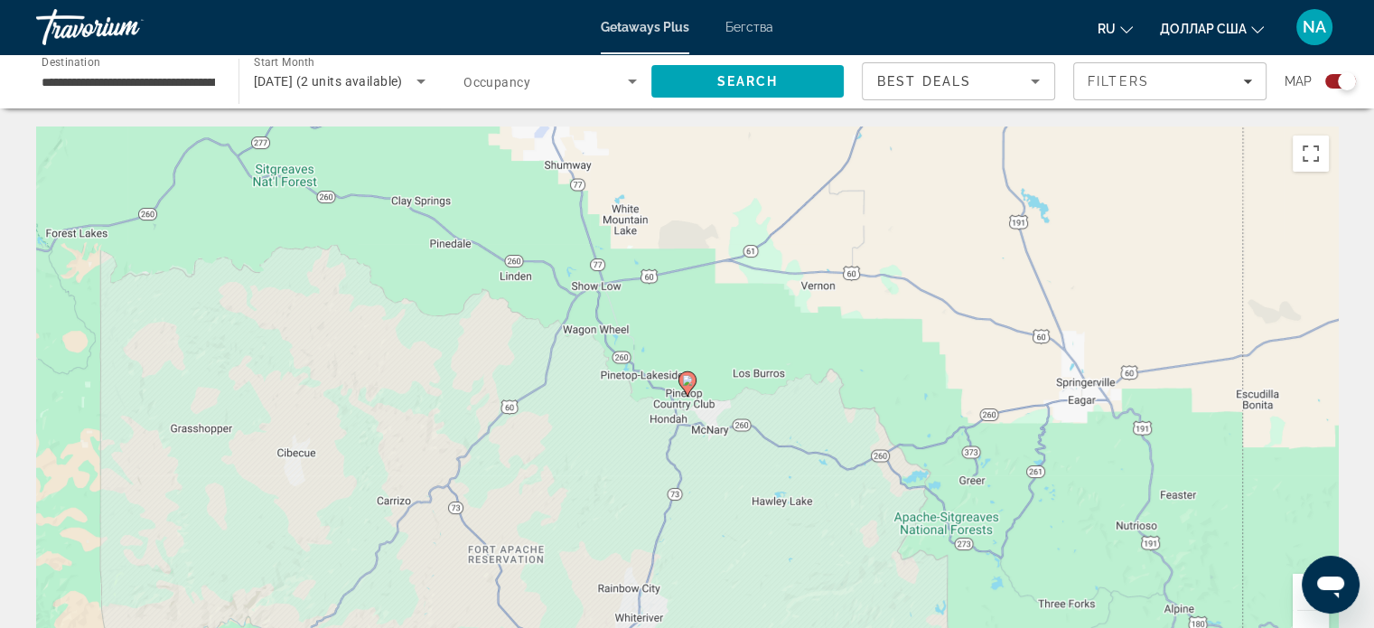
click at [680, 381] on icon "Основное содержание" at bounding box center [687, 383] width 16 height 23
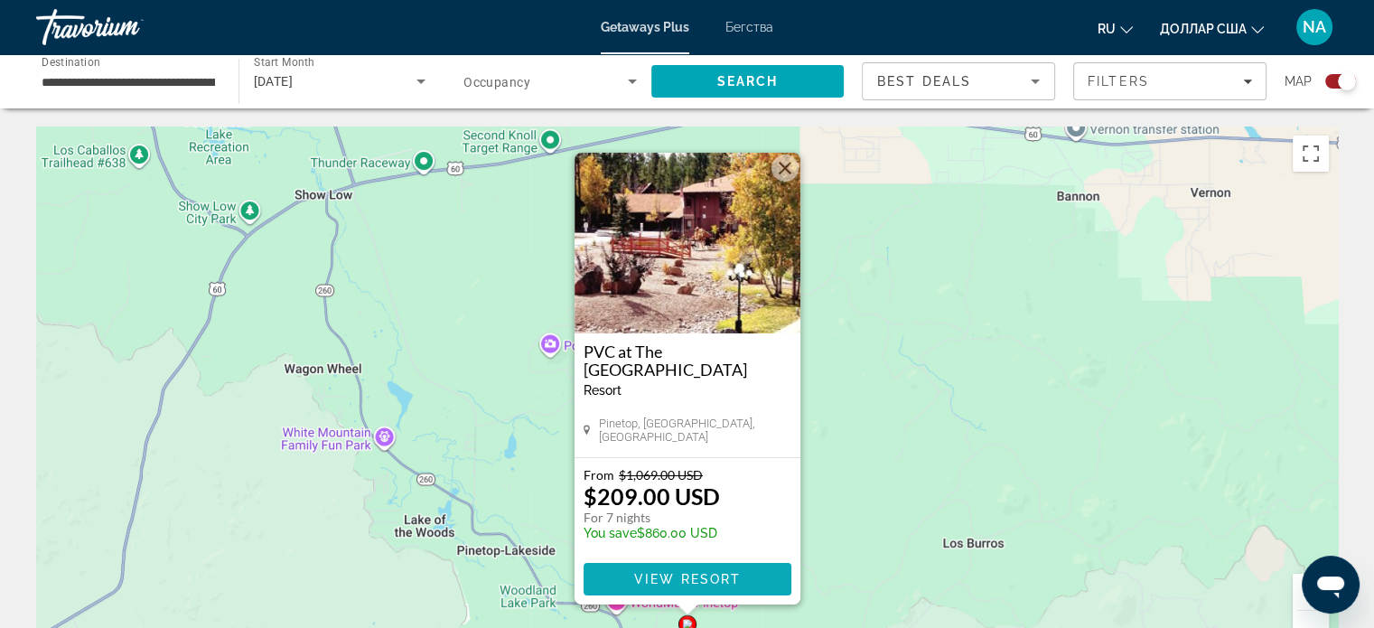
click at [640, 577] on span "View Resort" at bounding box center [686, 579] width 107 height 14
